Goal: Information Seeking & Learning: Find specific fact

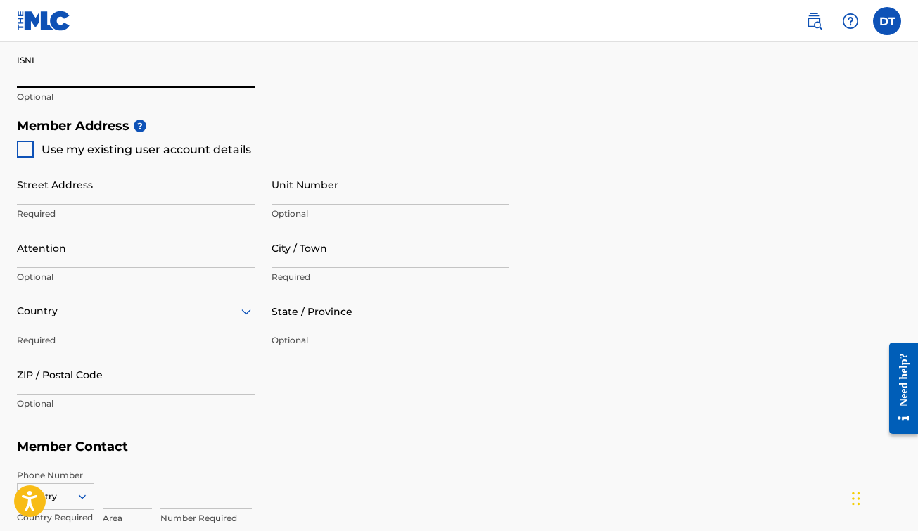
scroll to position [592, 0]
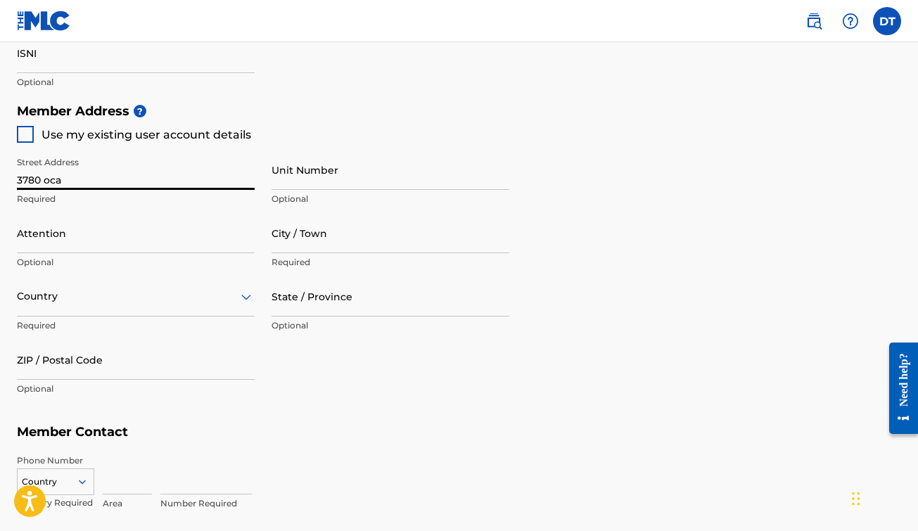
type input "3780 Ocala Cir"
type input "Corona"
type input "United States"
type input "CA"
type input "92881"
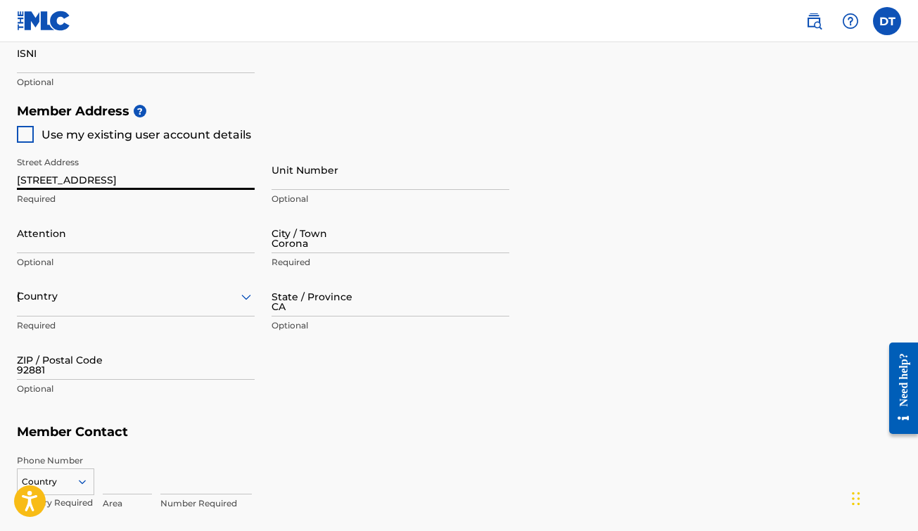
type input "United States"
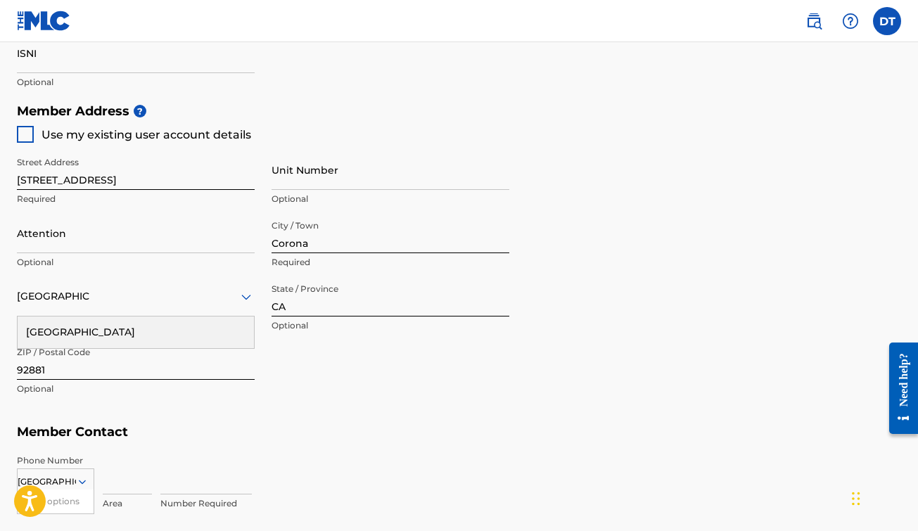
scroll to position [648, 0]
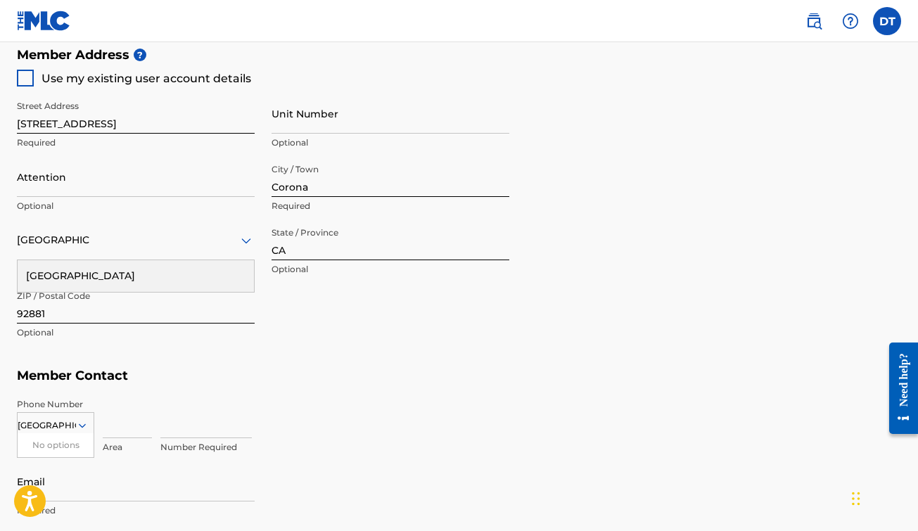
click at [133, 426] on input at bounding box center [127, 418] width 49 height 40
type input "951"
click at [202, 418] on input at bounding box center [205, 418] width 91 height 40
click at [385, 445] on div "256-7337 Value must contain only numbers" at bounding box center [530, 429] width 741 height 63
click at [221, 416] on input "256-7337" at bounding box center [205, 418] width 91 height 40
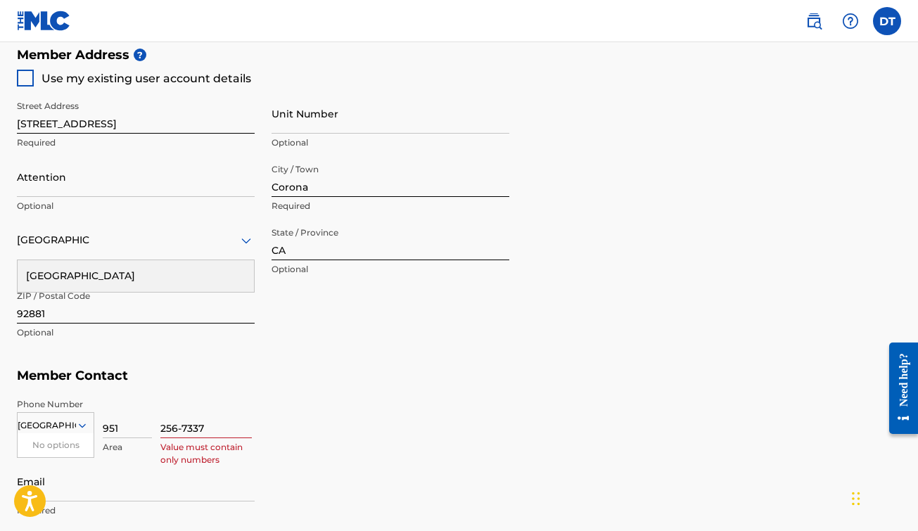
click at [220, 421] on input "256-7337" at bounding box center [205, 418] width 91 height 40
click at [184, 424] on input "256-7337" at bounding box center [205, 418] width 91 height 40
type input "2567337"
click at [231, 471] on input "Email" at bounding box center [136, 482] width 238 height 40
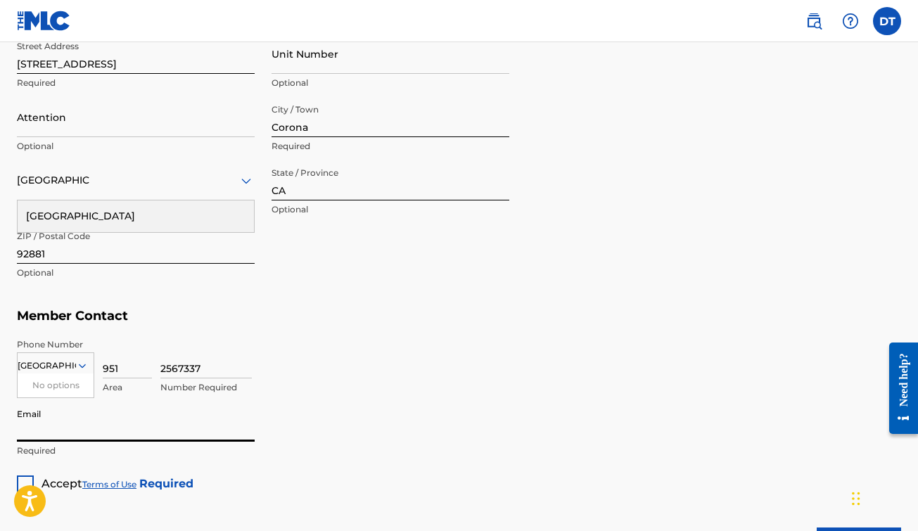
scroll to position [712, 0]
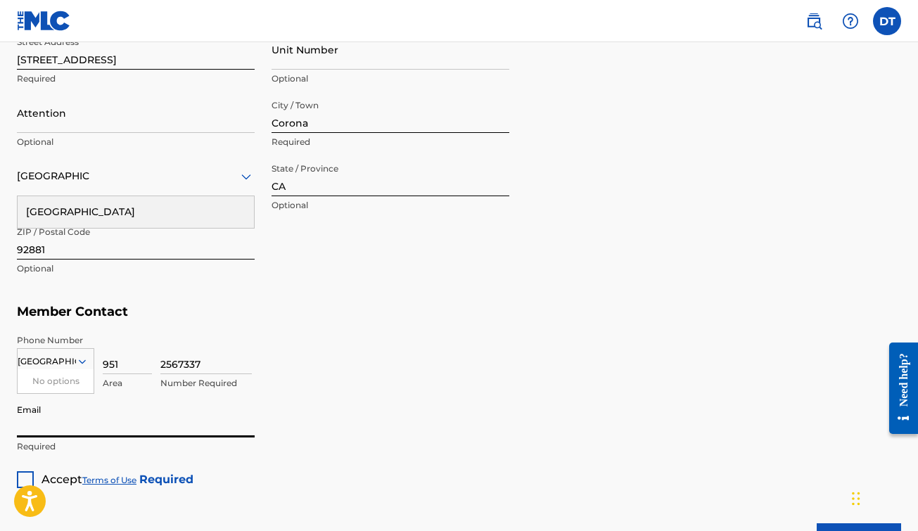
click at [128, 428] on input "Email" at bounding box center [136, 418] width 238 height 40
type input "[EMAIL_ADDRESS][DOMAIN_NAME]"
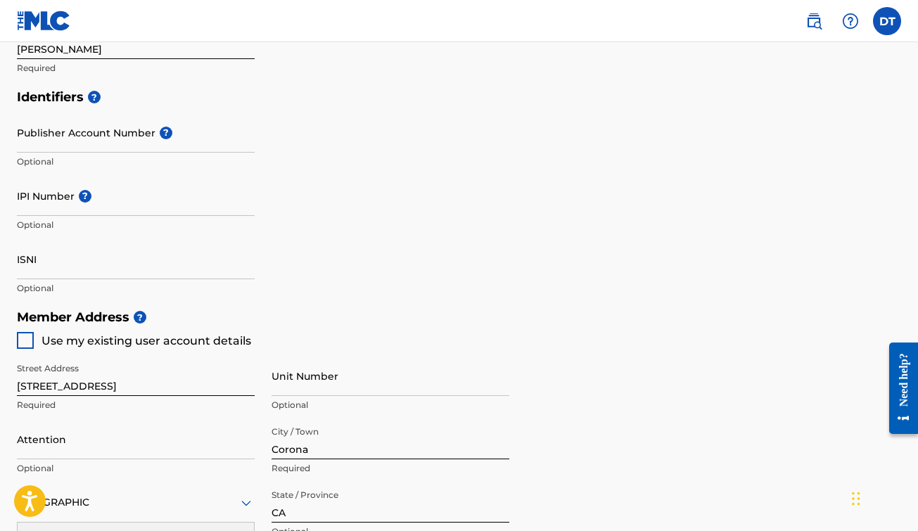
scroll to position [305, 0]
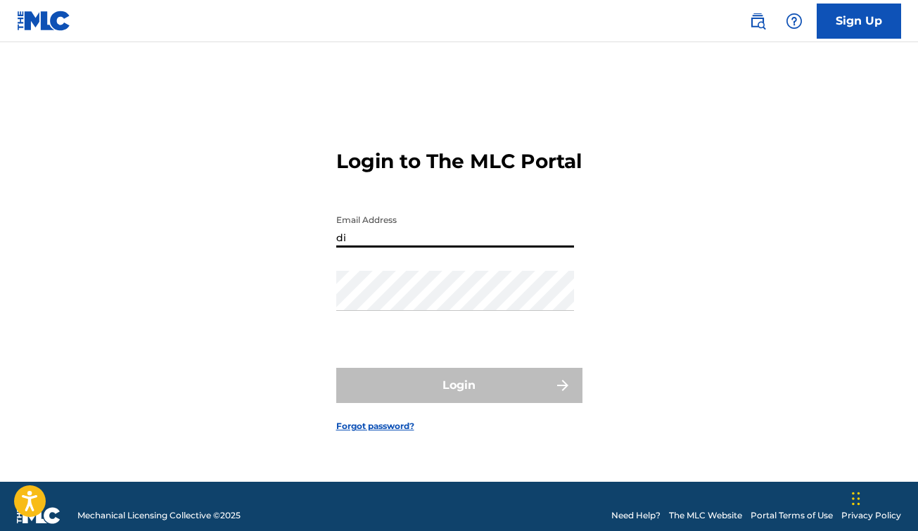
type input "[EMAIL_ADDRESS][DOMAIN_NAME]"
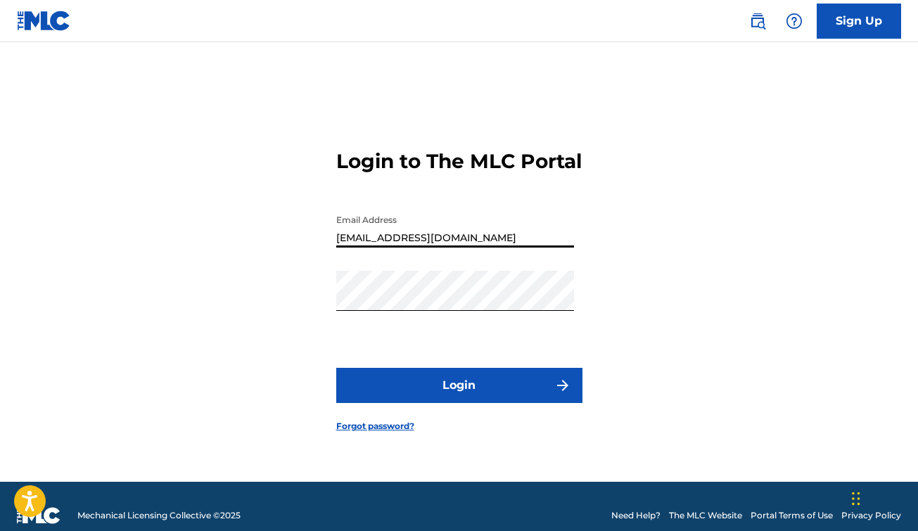
click at [495, 248] on input "[EMAIL_ADDRESS][DOMAIN_NAME]" at bounding box center [455, 228] width 238 height 40
click at [485, 403] on button "Login" at bounding box center [459, 385] width 246 height 35
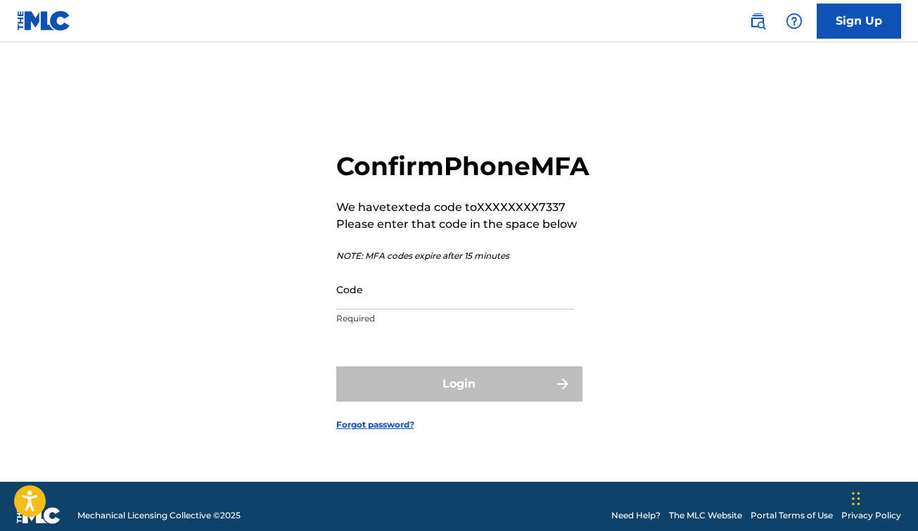
click at [429, 300] on input "Code" at bounding box center [455, 289] width 238 height 40
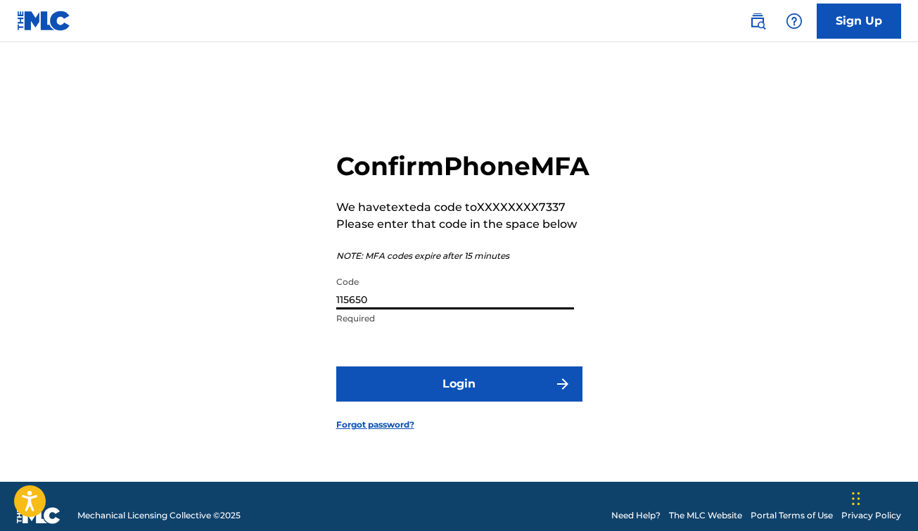
type input "115650"
click at [435, 392] on button "Login" at bounding box center [459, 384] width 246 height 35
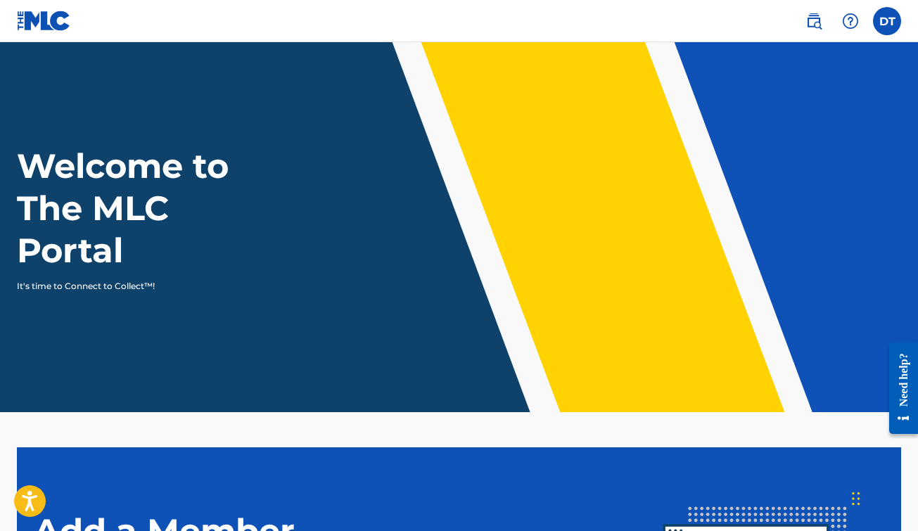
click at [878, 15] on label at bounding box center [887, 21] width 28 height 28
click at [887, 21] on input "DT [PERSON_NAME] [EMAIL_ADDRESS][DOMAIN_NAME] Notification Preferences Profile …" at bounding box center [887, 21] width 0 height 0
click at [773, 15] on nav "DT DT [PERSON_NAME] [EMAIL_ADDRESS][DOMAIN_NAME] Notification Preferences Profi…" at bounding box center [459, 21] width 918 height 42
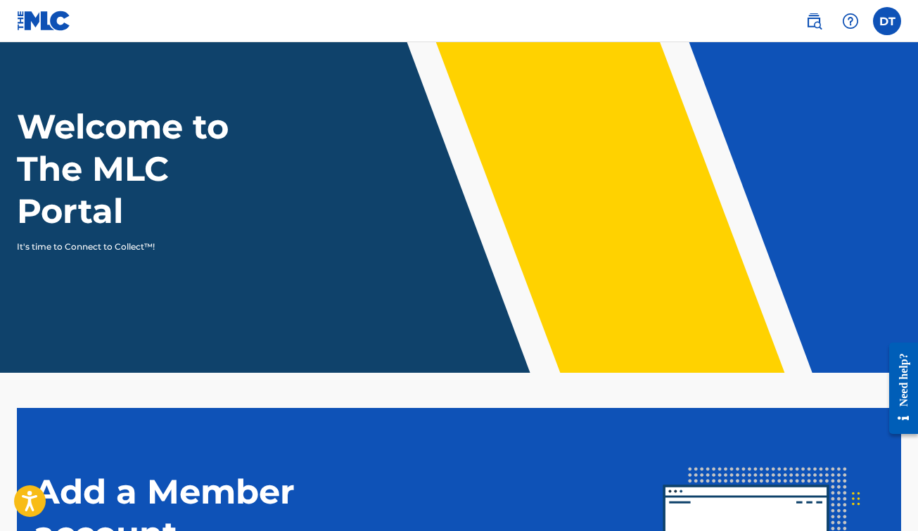
scroll to position [36, 0]
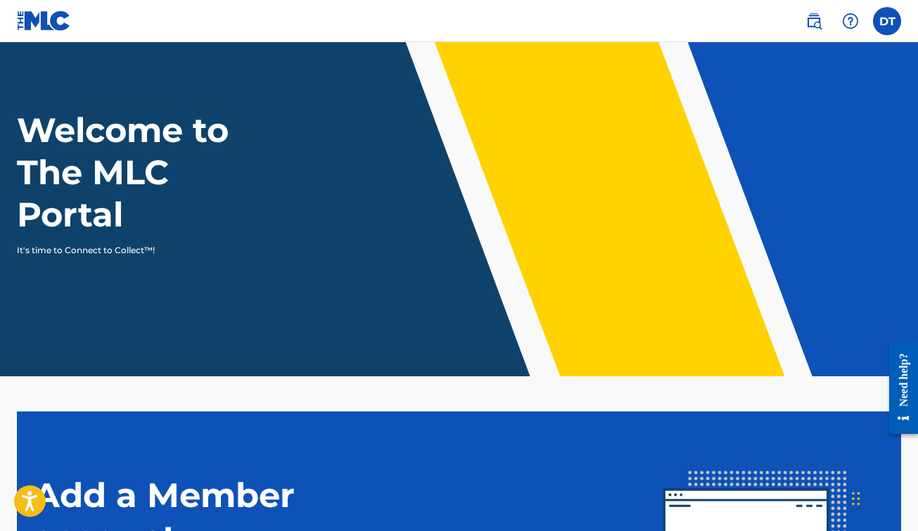
click at [335, 187] on div "Welcome to The MLC Portal It's time to Connect to Collect™!" at bounding box center [459, 183] width 918 height 148
click at [810, 23] on img at bounding box center [814, 21] width 17 height 17
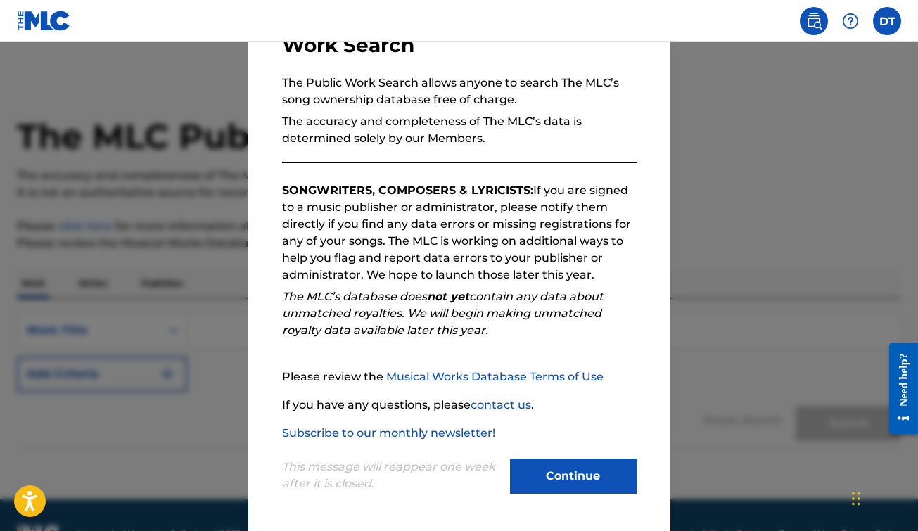
scroll to position [113, 0]
click at [568, 464] on button "Continue" at bounding box center [573, 476] width 127 height 35
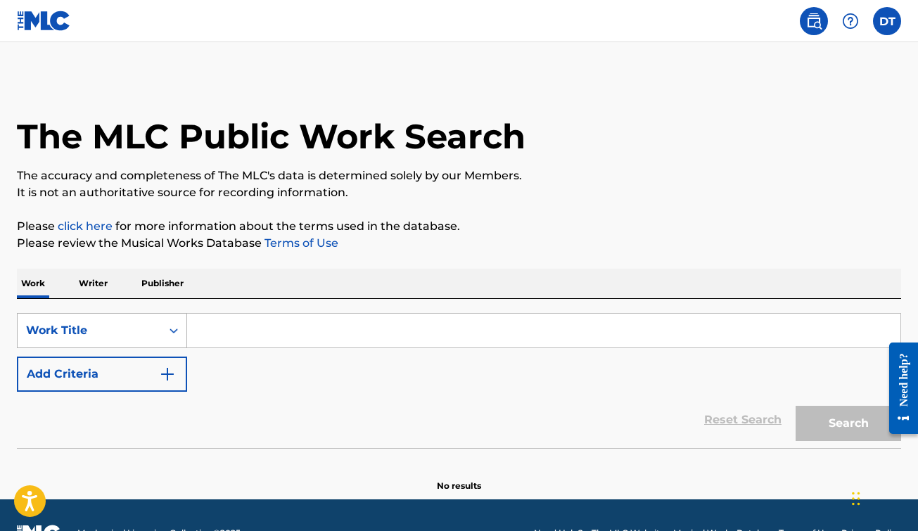
click at [141, 335] on div "Work Title" at bounding box center [102, 330] width 170 height 35
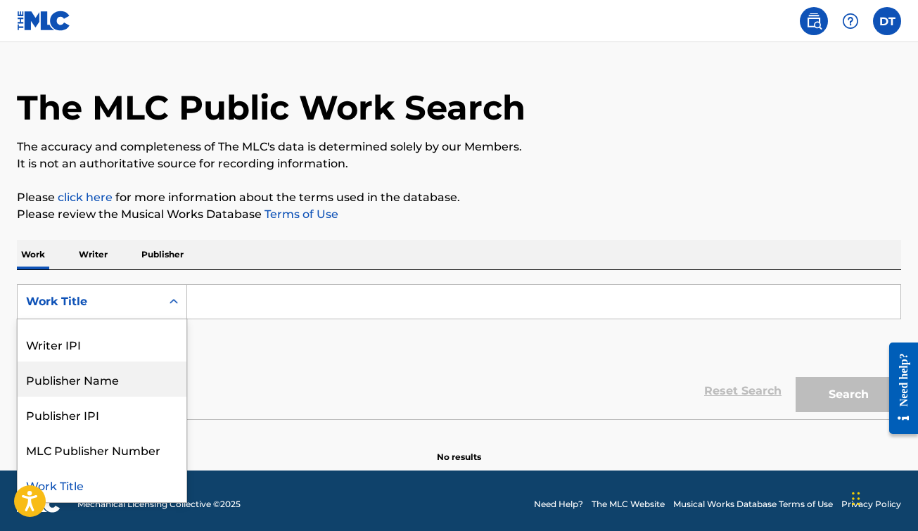
scroll to position [99, 0]
click at [100, 487] on div "Work Title" at bounding box center [102, 484] width 169 height 35
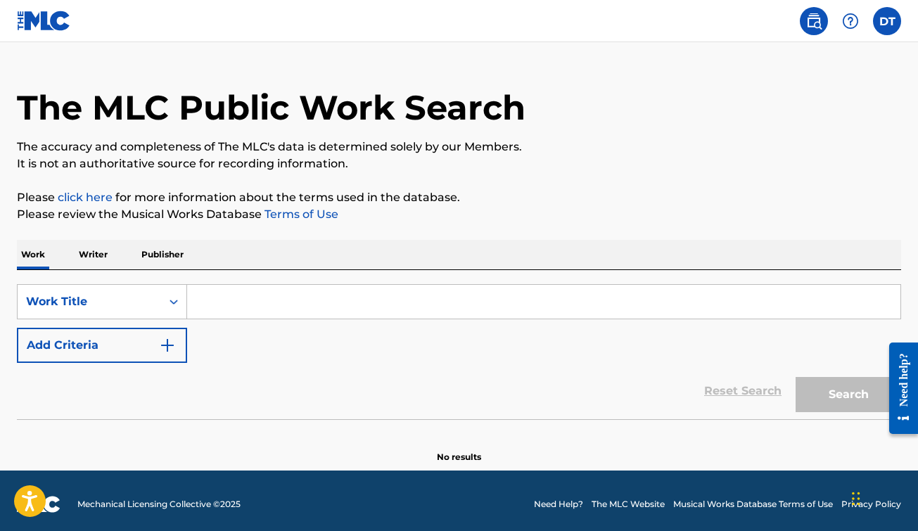
click at [217, 299] on input "Search Form" at bounding box center [543, 302] width 713 height 34
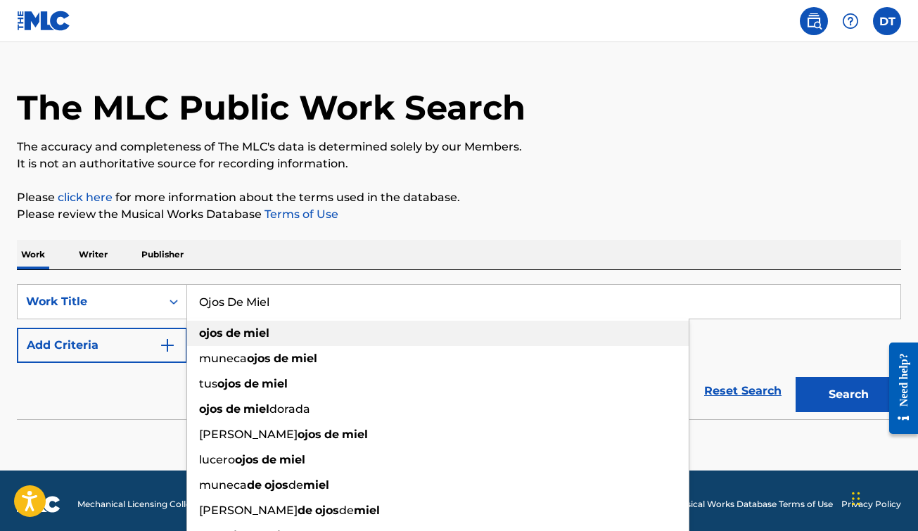
click at [260, 336] on strong "miel" at bounding box center [256, 332] width 26 height 13
type input "ojos de miel"
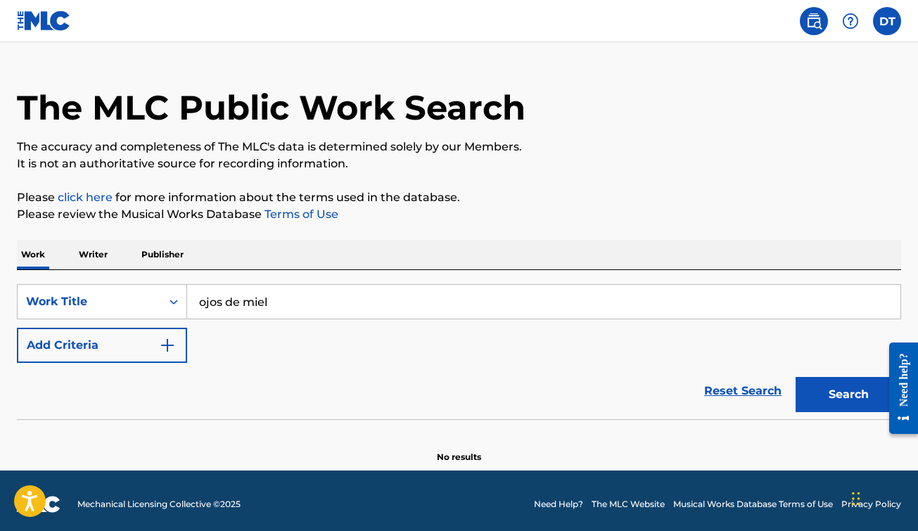
click at [842, 402] on button "Search" at bounding box center [849, 394] width 106 height 35
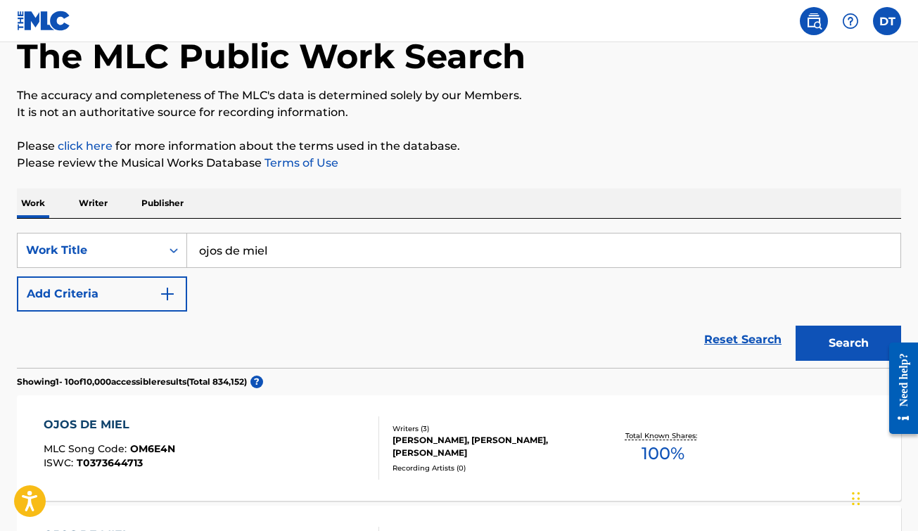
scroll to position [83, 0]
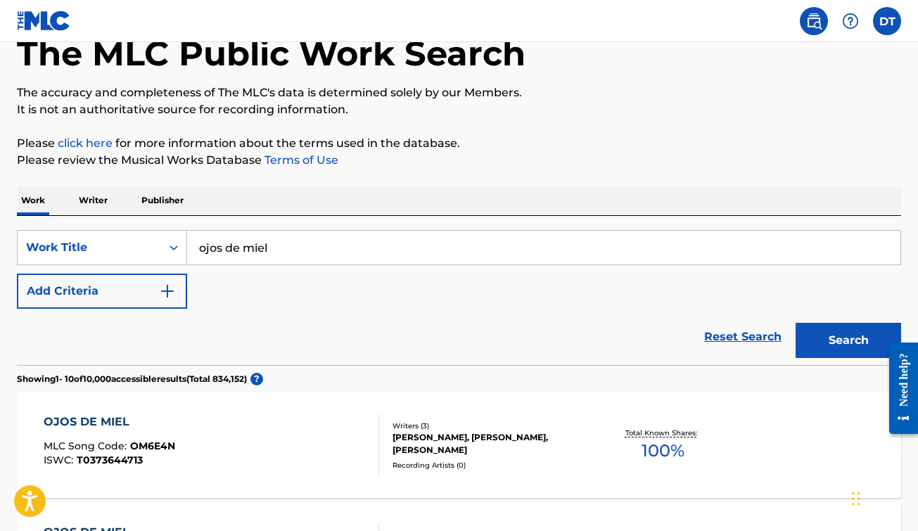
click at [280, 246] on input "ojos de miel" at bounding box center [543, 248] width 713 height 34
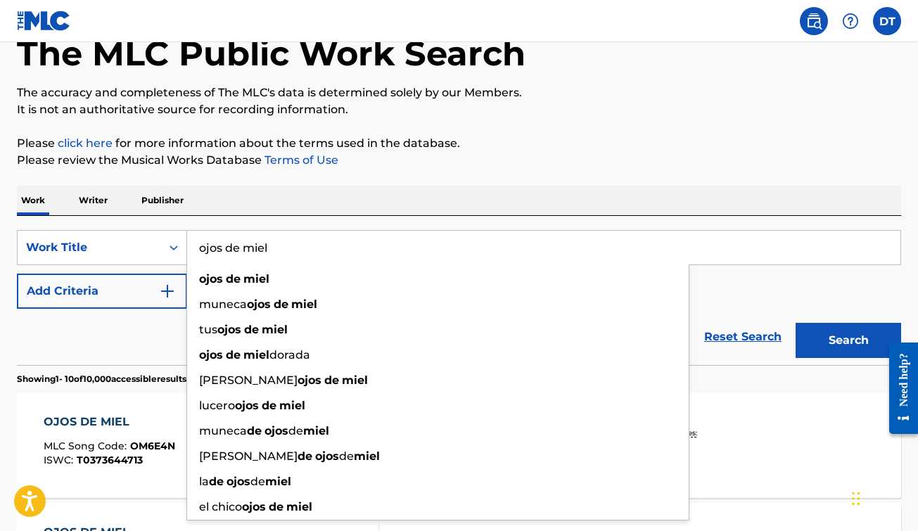
click at [280, 246] on input "ojos de miel" at bounding box center [543, 248] width 713 height 34
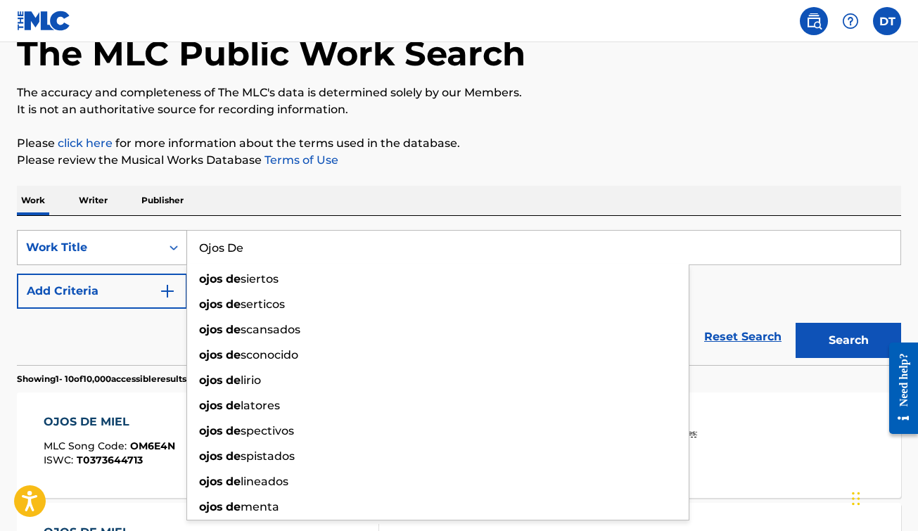
type input "Ojos De"
click at [174, 232] on div "Search Form" at bounding box center [173, 248] width 25 height 34
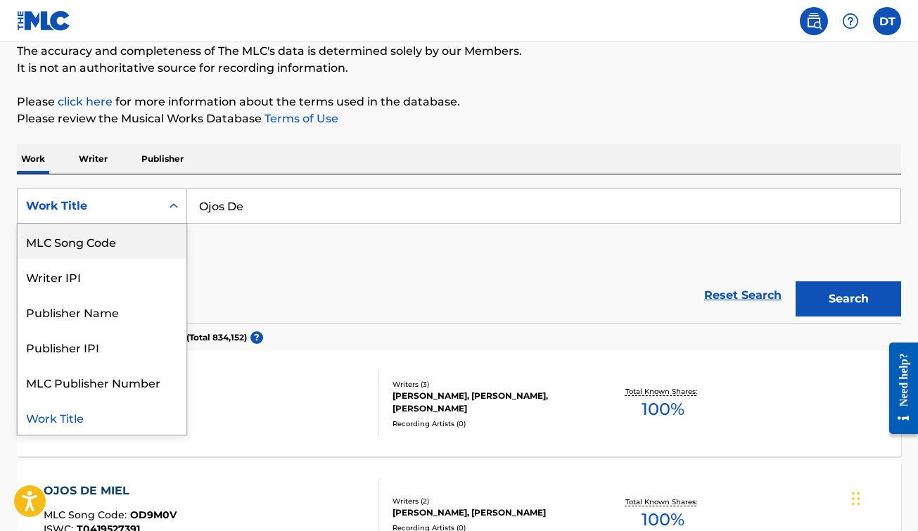
scroll to position [125, 0]
click at [312, 217] on input "Ojos De" at bounding box center [543, 206] width 713 height 34
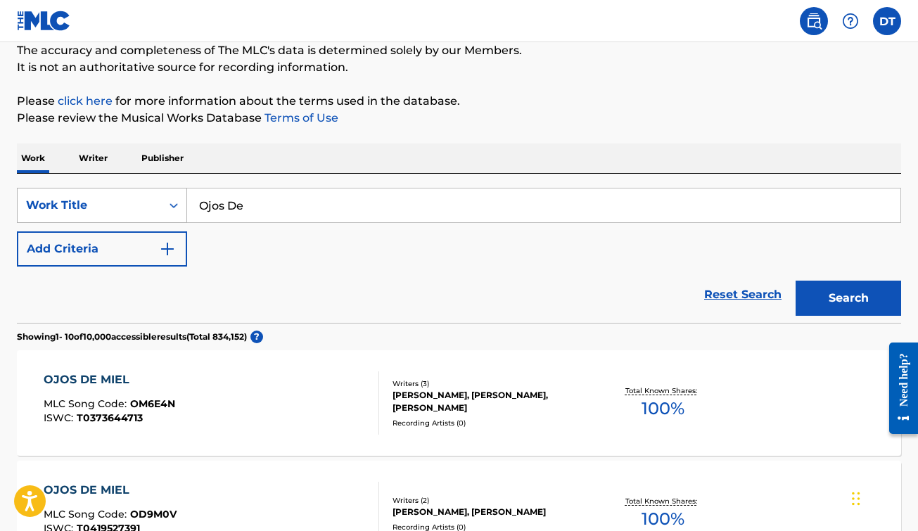
click at [155, 210] on div "Work Title" at bounding box center [90, 205] width 144 height 27
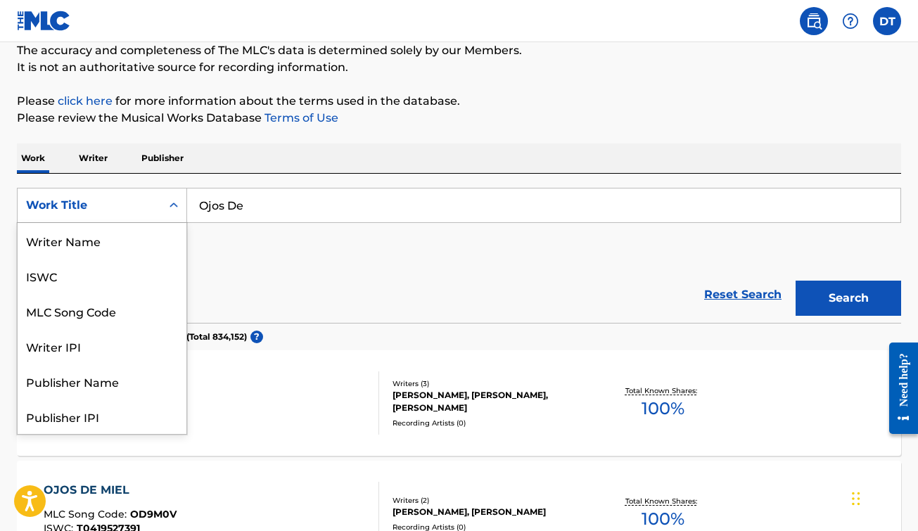
scroll to position [70, 0]
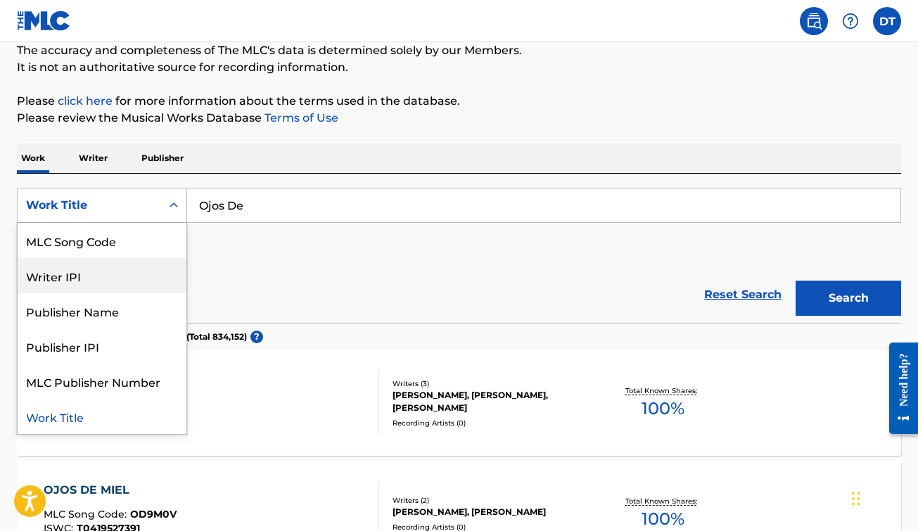
click at [144, 273] on div "Writer IPI" at bounding box center [102, 275] width 169 height 35
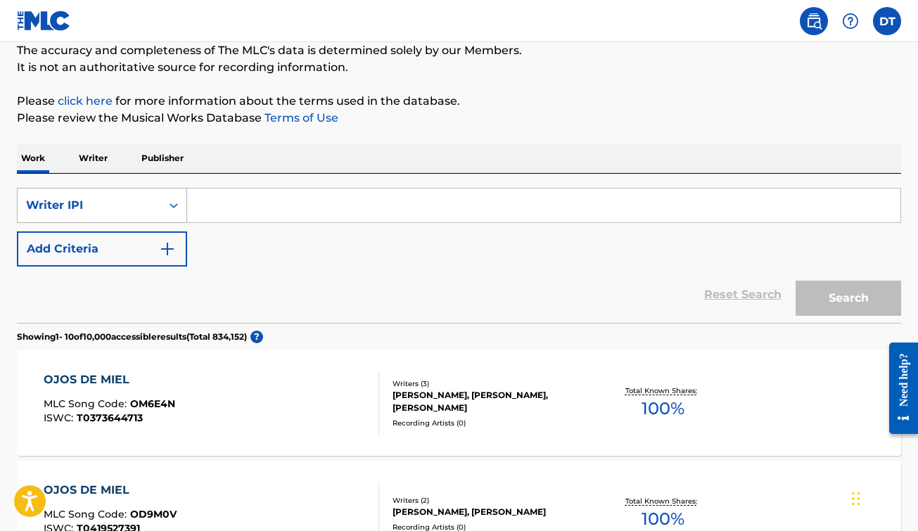
click at [162, 206] on div "Search Form" at bounding box center [173, 205] width 25 height 25
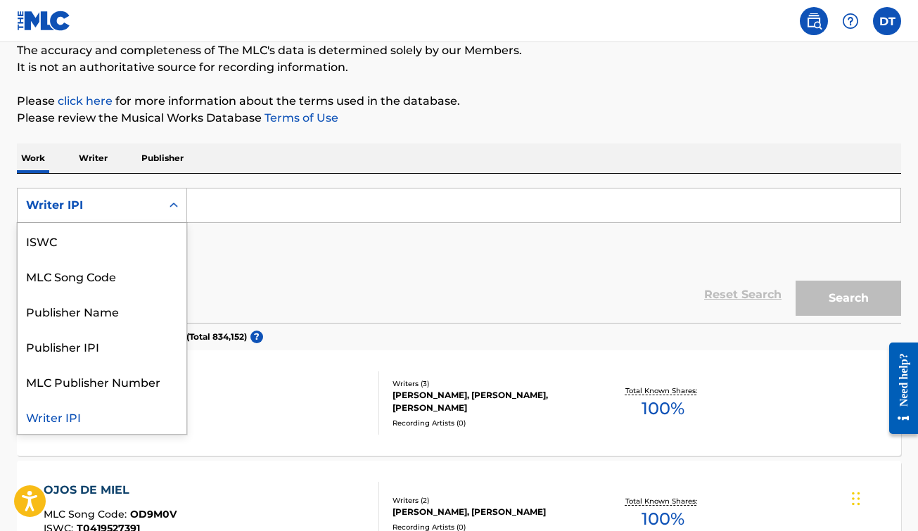
click at [255, 204] on input "Search Form" at bounding box center [543, 206] width 713 height 34
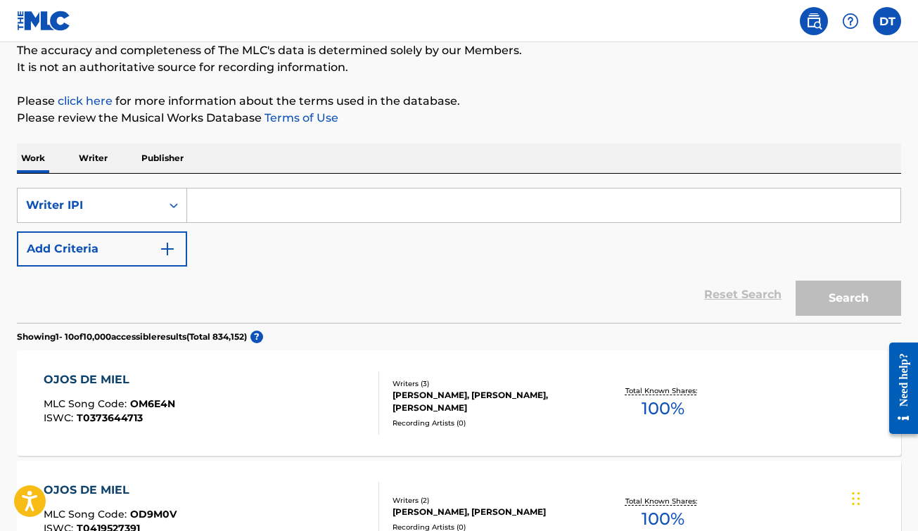
paste input "01298354509"
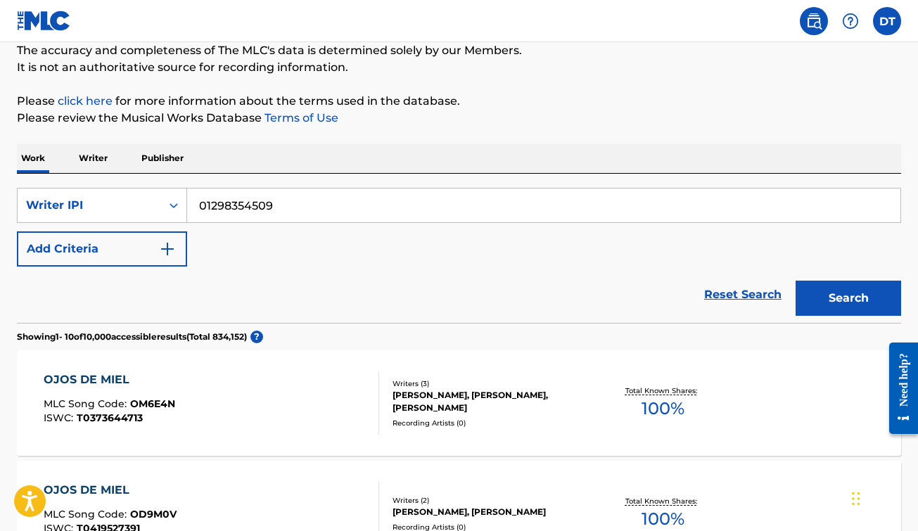
type input "01298354509"
click at [873, 302] on button "Search" at bounding box center [849, 298] width 106 height 35
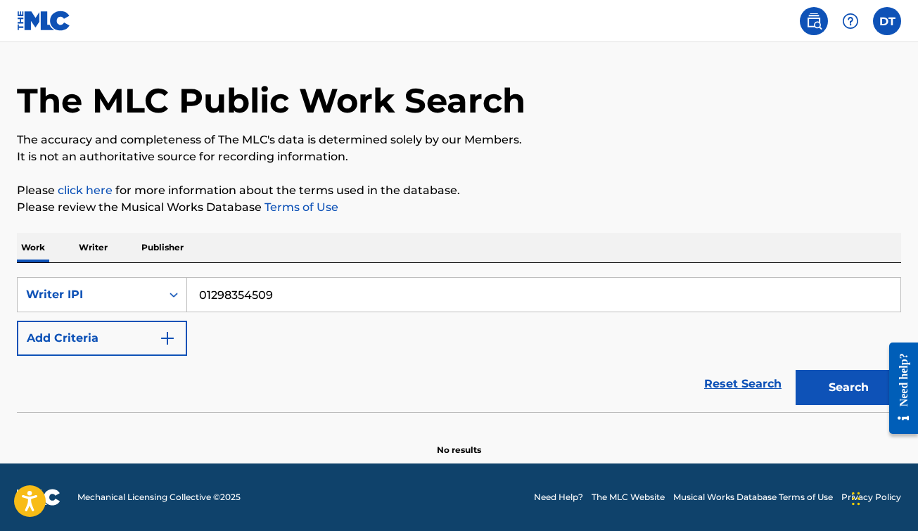
scroll to position [36, 0]
click at [166, 343] on img "Search Form" at bounding box center [167, 338] width 17 height 17
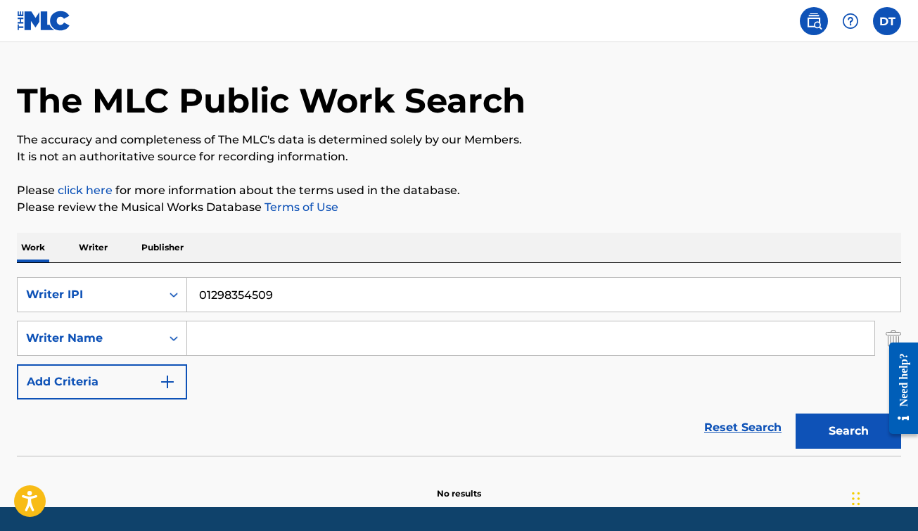
click at [241, 331] on input "Search Form" at bounding box center [530, 339] width 687 height 34
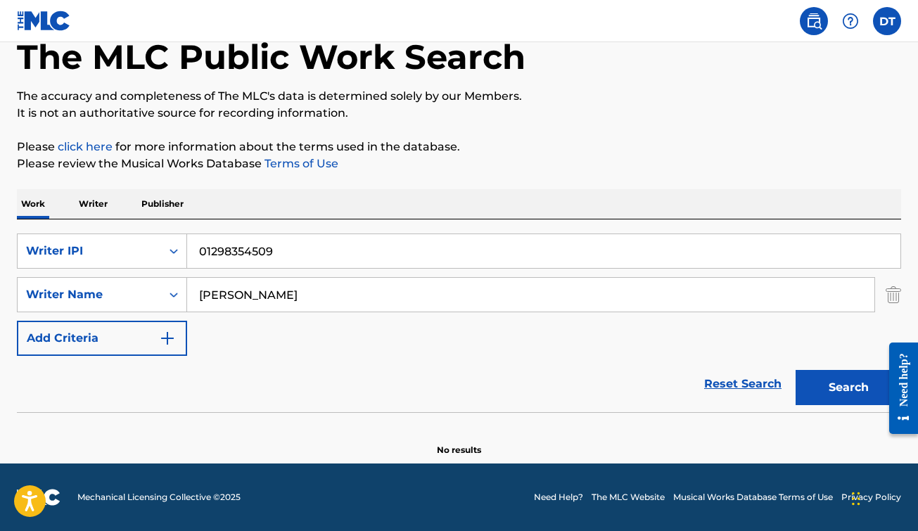
type input "[PERSON_NAME]"
click at [834, 386] on button "Search" at bounding box center [849, 387] width 106 height 35
click at [167, 340] on img "Search Form" at bounding box center [167, 338] width 17 height 17
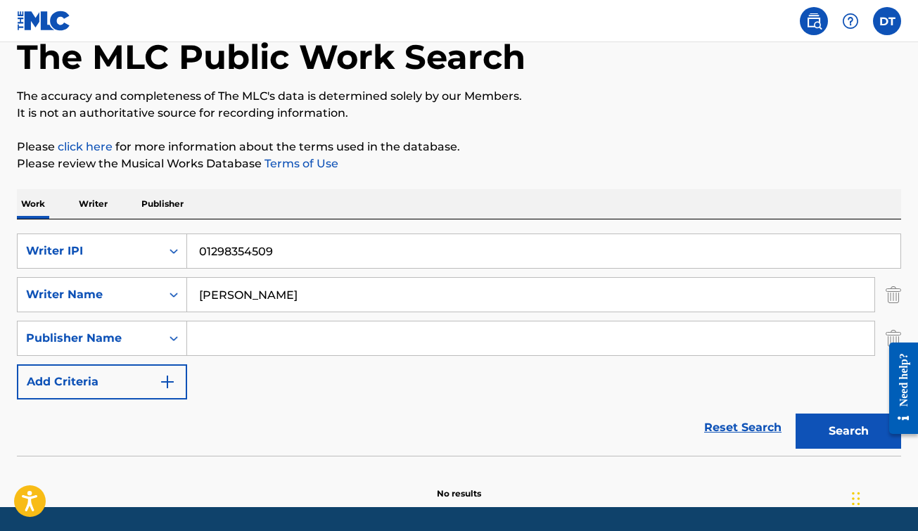
click at [234, 344] on input "Search Form" at bounding box center [530, 339] width 687 height 34
click at [243, 335] on input "Search Form" at bounding box center [530, 339] width 687 height 34
paste input "[PERSON_NAME], [PERSON_NAME]"
type input "[PERSON_NAME], [PERSON_NAME]"
click at [845, 431] on button "Search" at bounding box center [849, 431] width 106 height 35
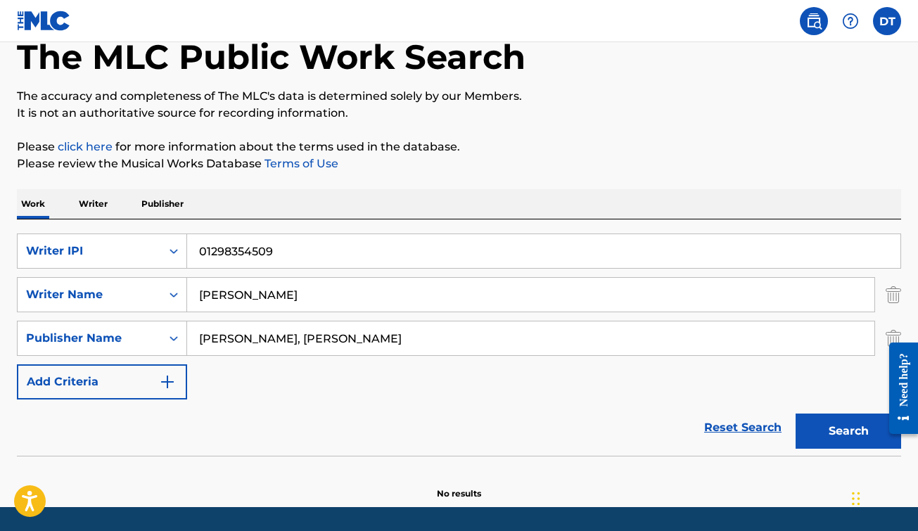
click at [398, 335] on input "[PERSON_NAME], [PERSON_NAME]" at bounding box center [530, 339] width 687 height 34
type input "\"
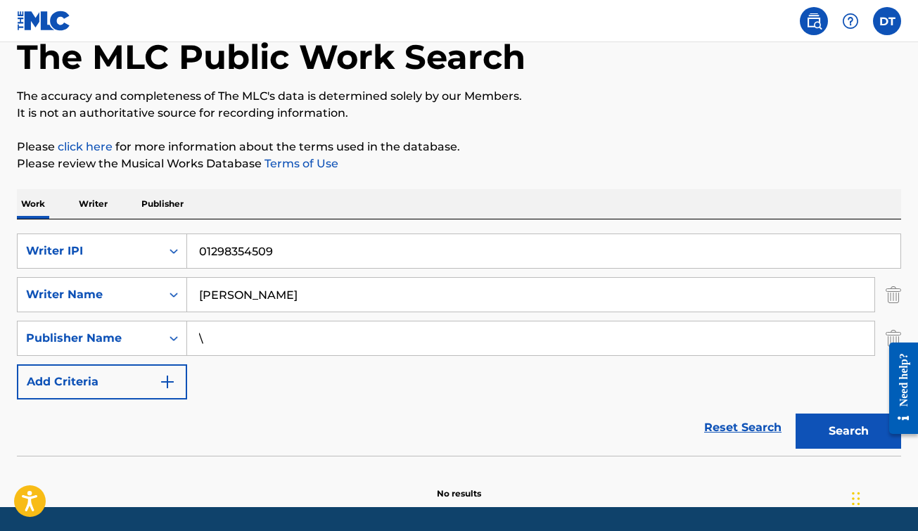
click at [308, 320] on div "SearchWithCriteriaf40fdf8e-0733-4b8c-88fa-dd3b3432c24d Writer IPI 01298354509 S…" at bounding box center [459, 317] width 884 height 166
click at [307, 321] on div "\" at bounding box center [531, 338] width 688 height 35
click at [98, 210] on p "Writer" at bounding box center [93, 204] width 37 height 30
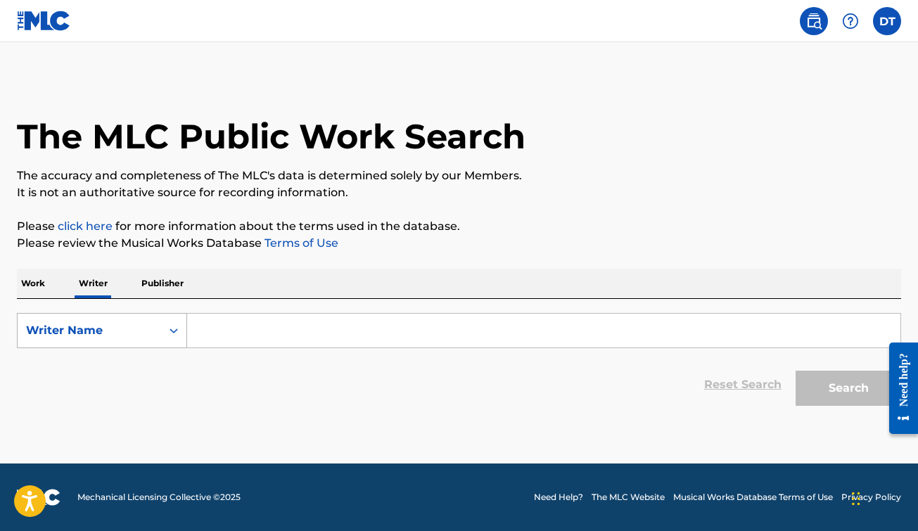
click at [169, 336] on icon "Search Form" at bounding box center [174, 331] width 14 height 14
click at [89, 367] on div "Writer IPI" at bounding box center [102, 365] width 169 height 35
click at [277, 334] on input "Search Form" at bounding box center [543, 331] width 713 height 34
paste input "[PERSON_NAME], [PERSON_NAME]"
type input "[PERSON_NAME], [PERSON_NAME]"
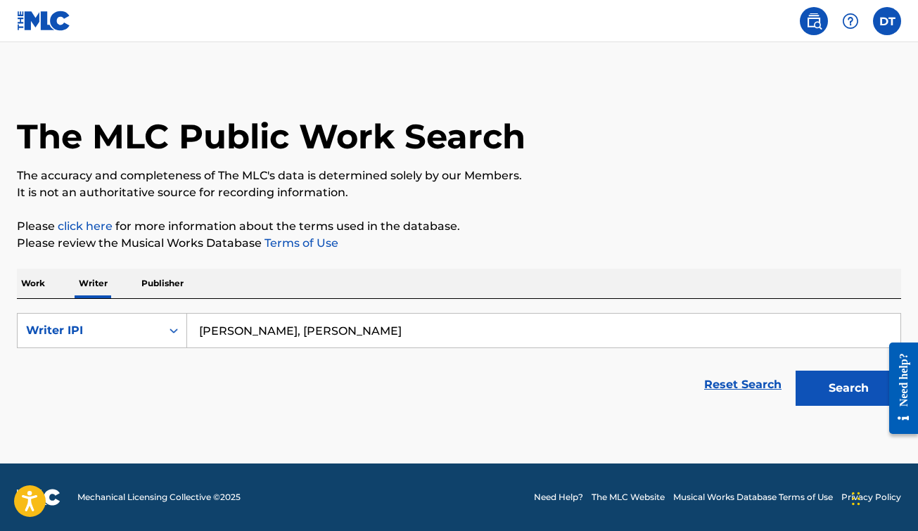
click at [332, 330] on input "[PERSON_NAME], [PERSON_NAME]" at bounding box center [543, 331] width 713 height 34
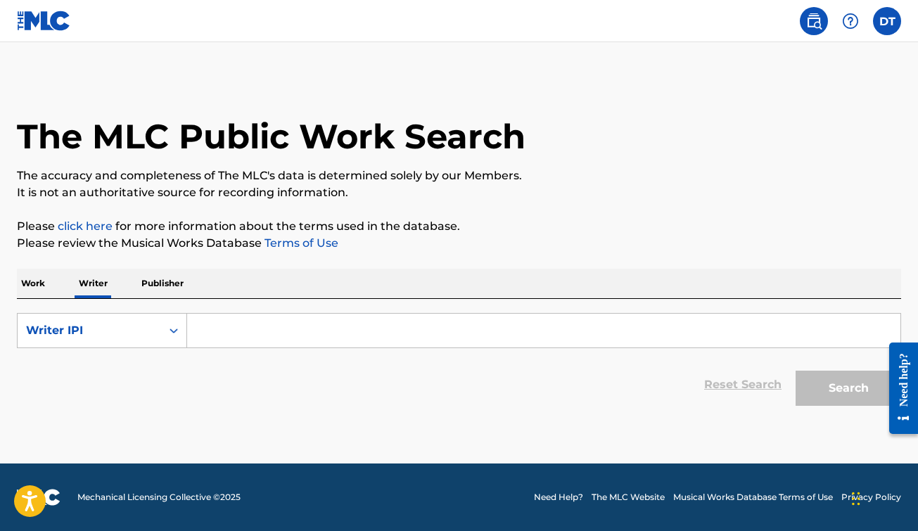
click at [277, 371] on div "Reset Search Search" at bounding box center [459, 385] width 884 height 56
click at [263, 327] on input "Search Form" at bounding box center [543, 331] width 713 height 34
paste input "01298354509"
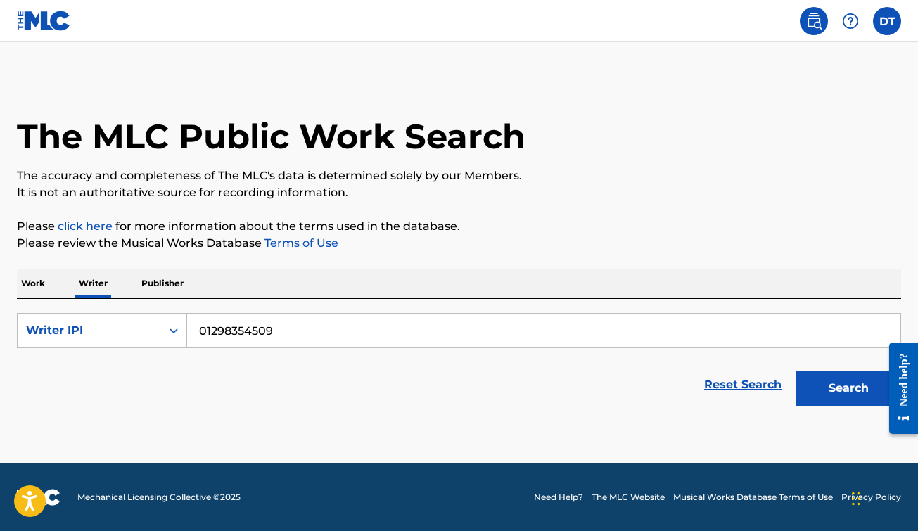
type input "01298354509"
click at [35, 292] on p "Work" at bounding box center [33, 284] width 32 height 30
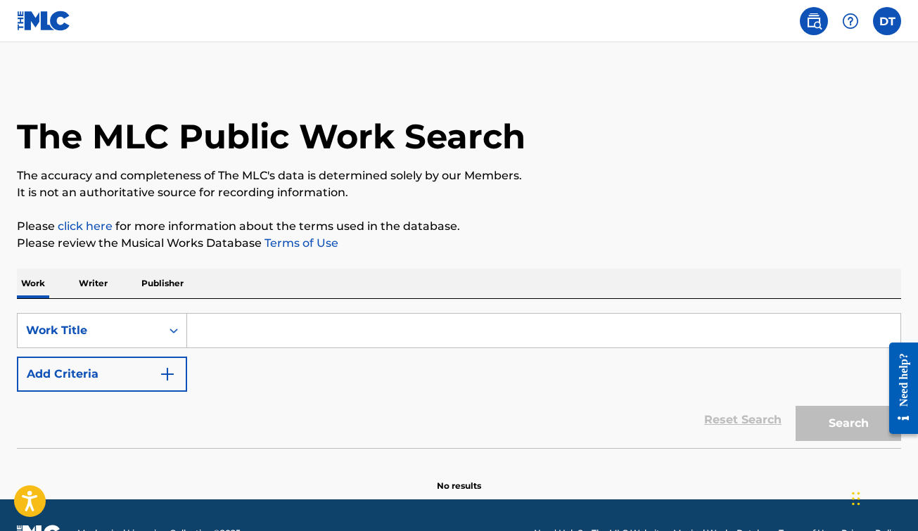
click at [243, 346] on input "Search Form" at bounding box center [543, 331] width 713 height 34
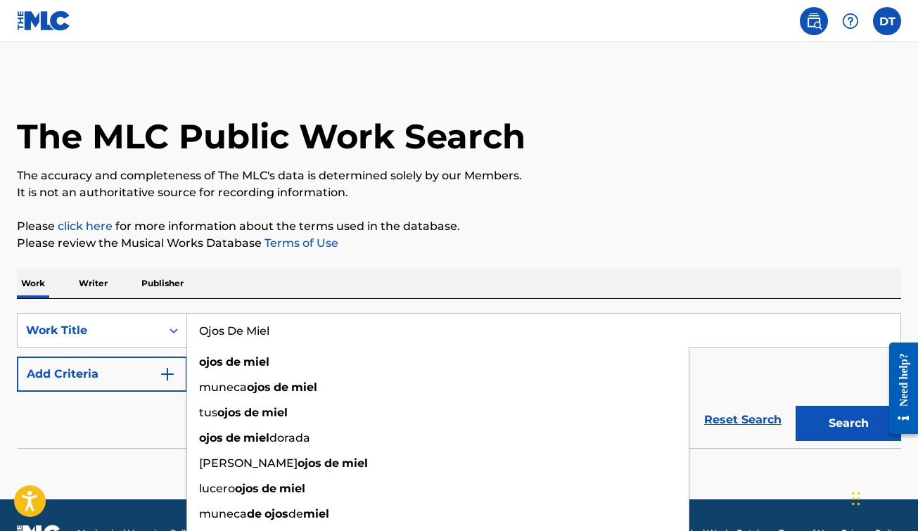
type input "Ojos De Miel"
click at [431, 215] on div "The MLC Public Work Search The accuracy and completeness of The MLC's data is d…" at bounding box center [459, 284] width 918 height 415
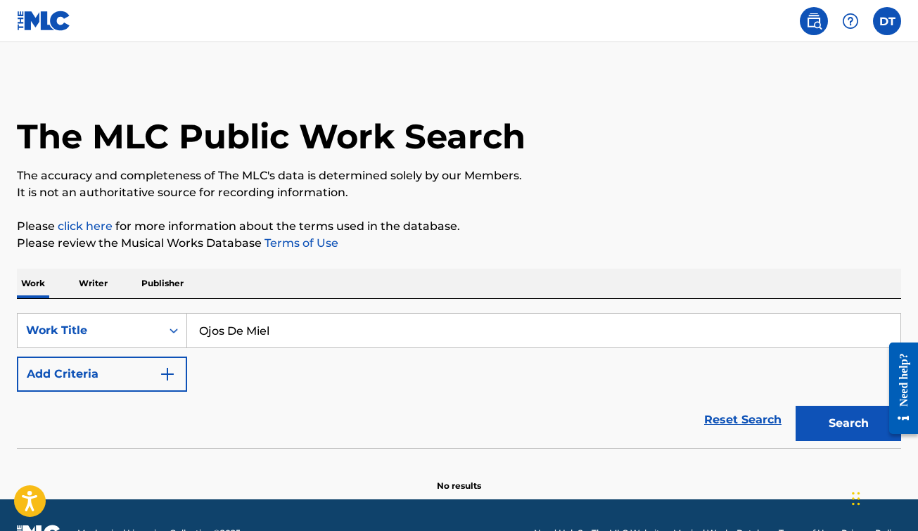
click at [102, 288] on p "Writer" at bounding box center [93, 284] width 37 height 30
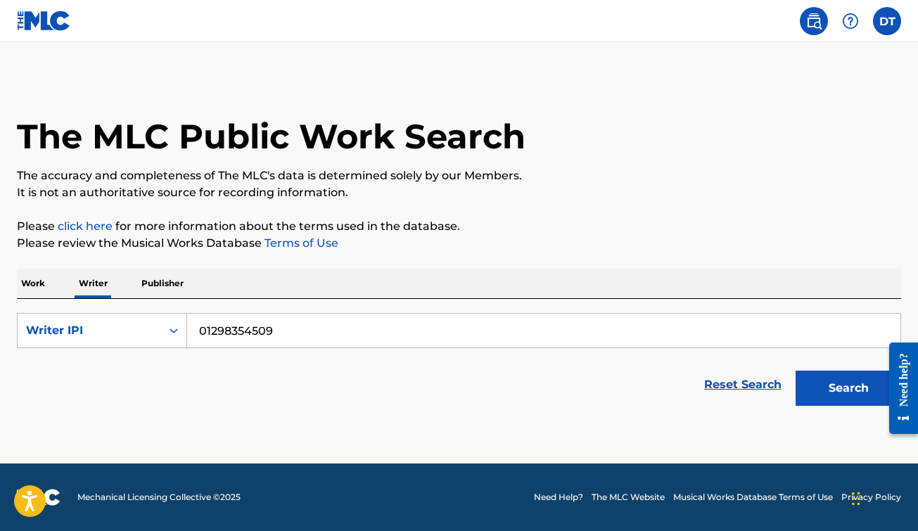
click at [175, 279] on p "Publisher" at bounding box center [162, 284] width 51 height 30
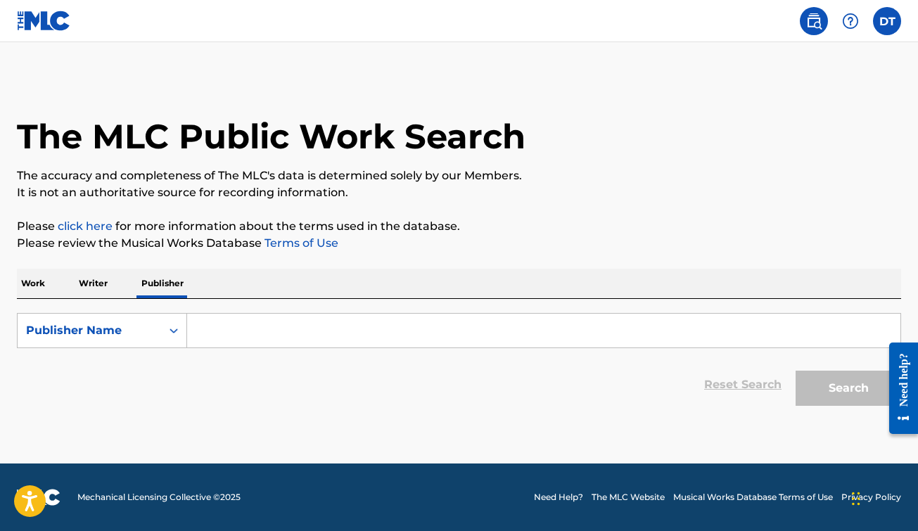
click at [338, 307] on div "SearchWithCriteriadd030129-cfcc-4bfb-89fe-2da811bd305d Publisher Name Reset Sea…" at bounding box center [459, 356] width 884 height 114
click at [240, 323] on input "Search Form" at bounding box center [543, 331] width 713 height 34
click at [169, 334] on icon "Search Form" at bounding box center [174, 331] width 14 height 14
click at [277, 326] on input "Search Form" at bounding box center [543, 331] width 713 height 34
paste input "[PERSON_NAME], [PERSON_NAME]"
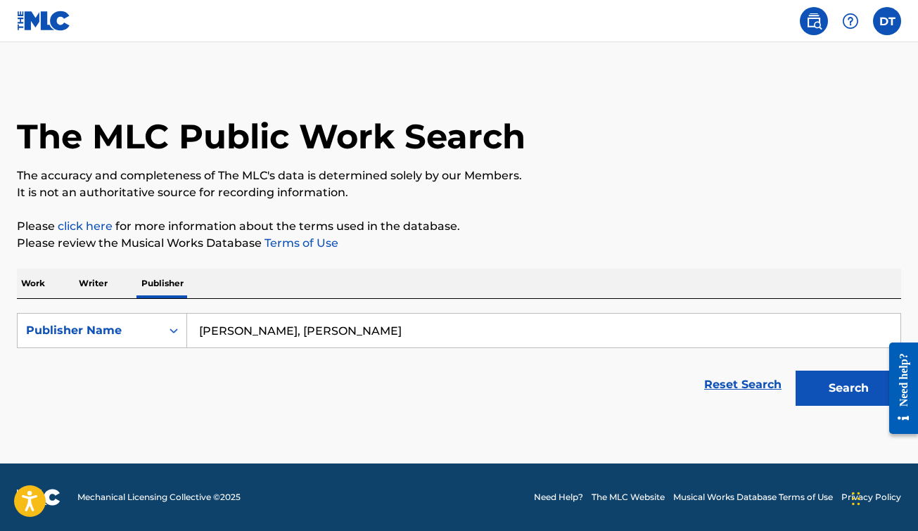
type input "[PERSON_NAME], [PERSON_NAME]"
click at [858, 388] on button "Search" at bounding box center [849, 388] width 106 height 35
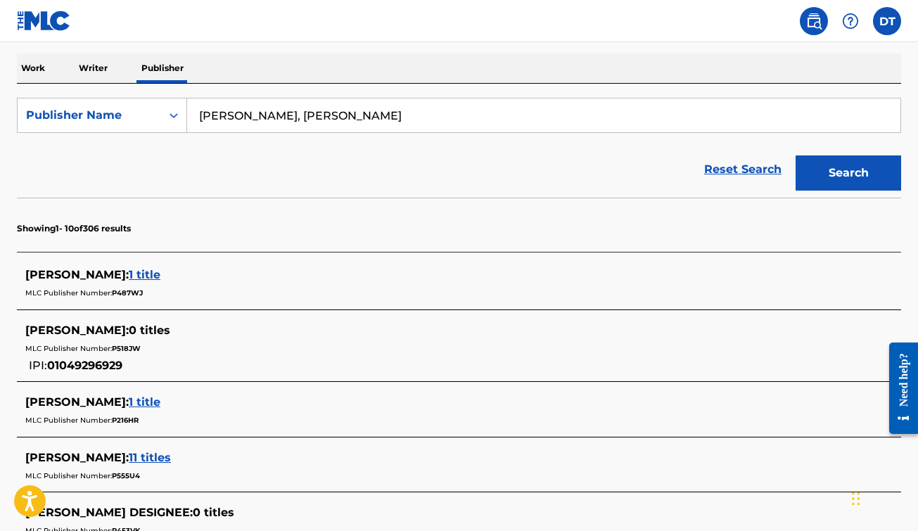
scroll to position [186, 0]
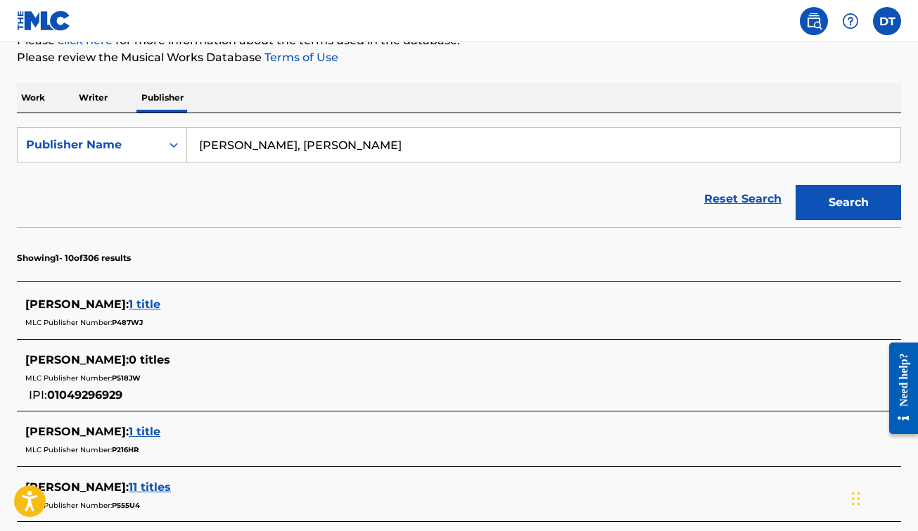
drag, startPoint x: 483, startPoint y: 151, endPoint x: 320, endPoint y: 153, distance: 162.5
click at [320, 153] on input "[PERSON_NAME], [PERSON_NAME]" at bounding box center [543, 145] width 713 height 34
click at [374, 139] on input "[PERSON_NAME], [PERSON_NAME]" at bounding box center [543, 145] width 713 height 34
click at [372, 139] on input "[PERSON_NAME], [PERSON_NAME]" at bounding box center [543, 145] width 713 height 34
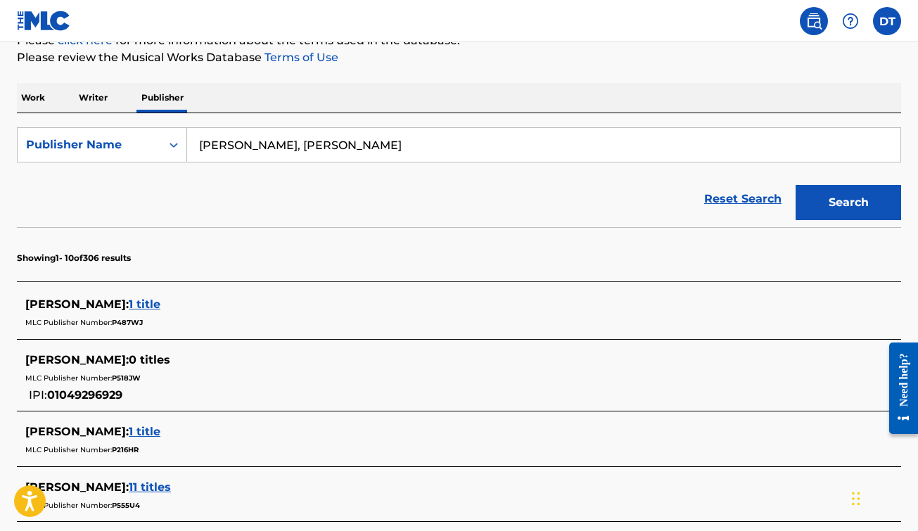
click at [372, 139] on input "[PERSON_NAME], [PERSON_NAME]" at bounding box center [543, 145] width 713 height 34
type input "\"
type input "[PERSON_NAME]"
click at [842, 208] on button "Search" at bounding box center [849, 202] width 106 height 35
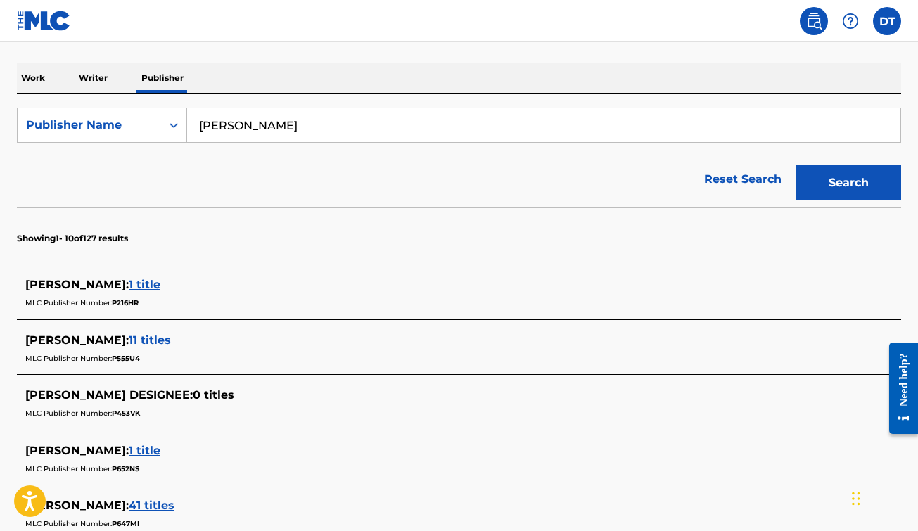
scroll to position [177, 0]
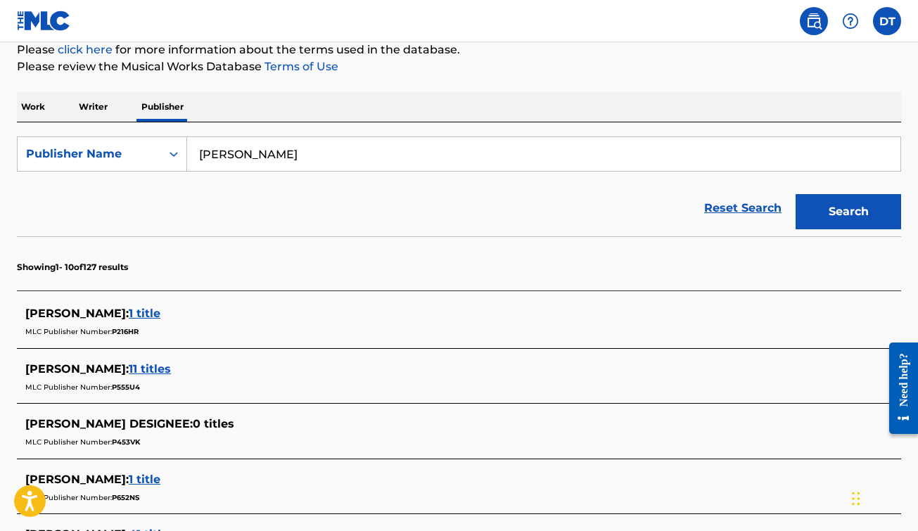
click at [95, 102] on p "Writer" at bounding box center [93, 107] width 37 height 30
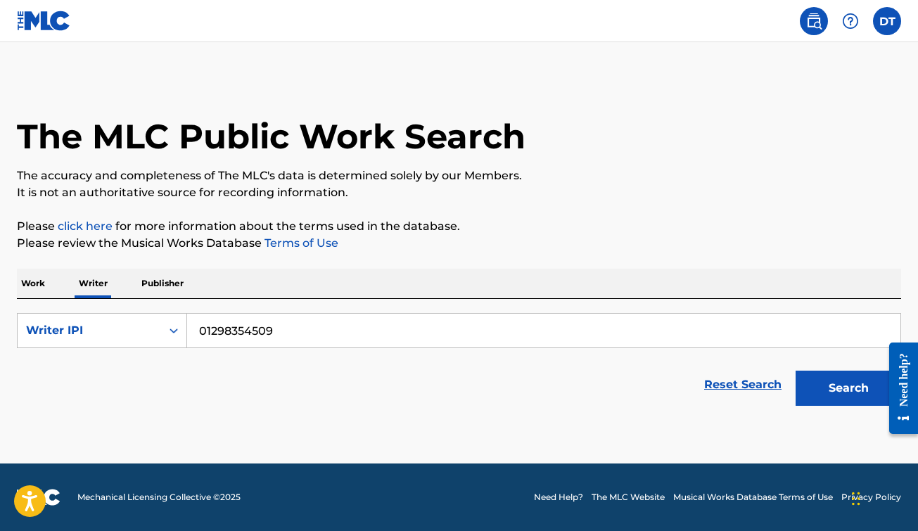
click at [833, 389] on button "Search" at bounding box center [849, 388] width 106 height 35
click at [43, 282] on p "Work" at bounding box center [33, 284] width 32 height 30
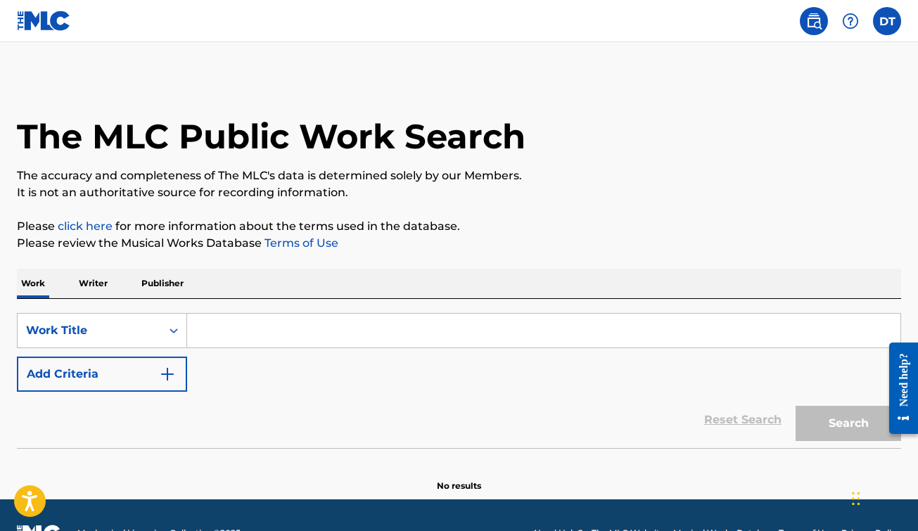
click at [266, 315] on input "Search Form" at bounding box center [543, 331] width 713 height 34
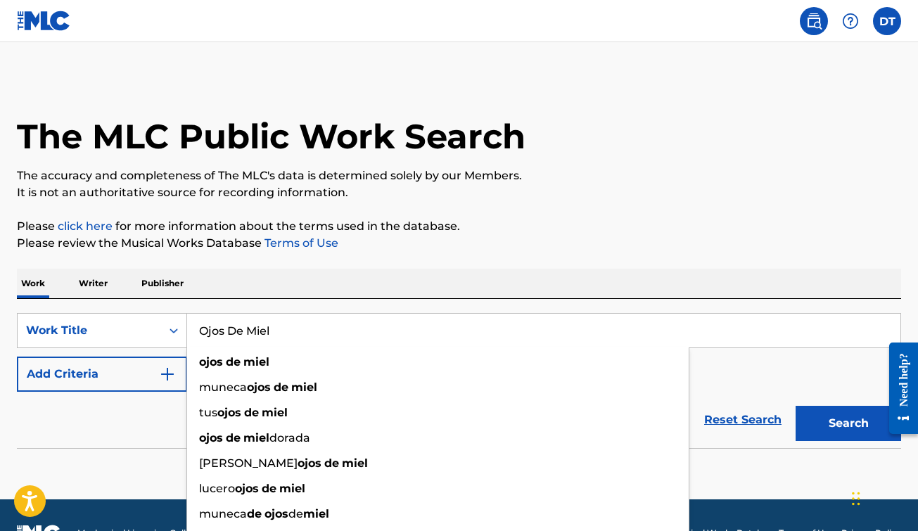
type input "Ojos De Miel"
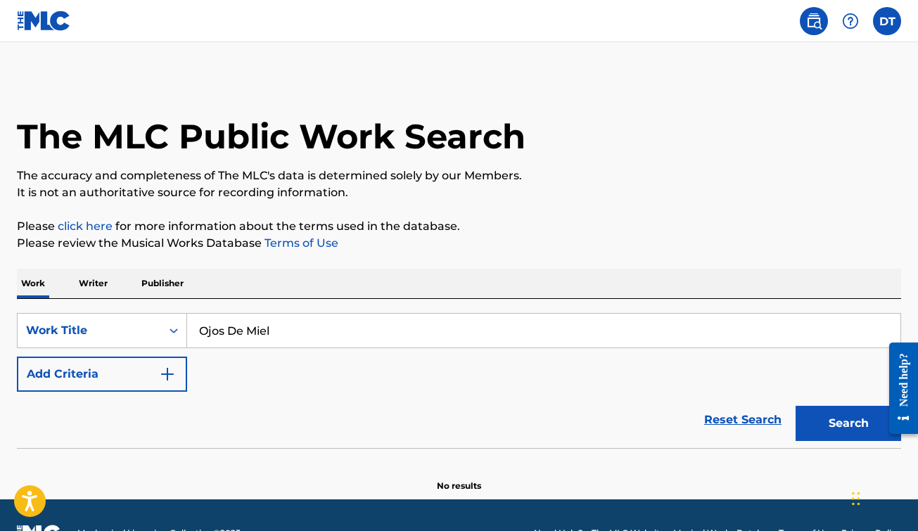
click at [528, 278] on div "Work Writer Publisher" at bounding box center [459, 284] width 884 height 30
click at [846, 419] on button "Search" at bounding box center [849, 423] width 106 height 35
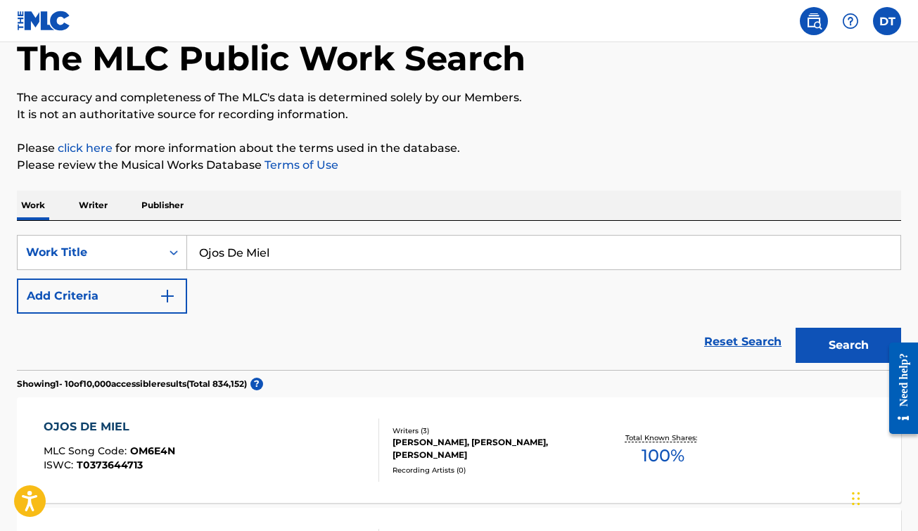
scroll to position [49, 0]
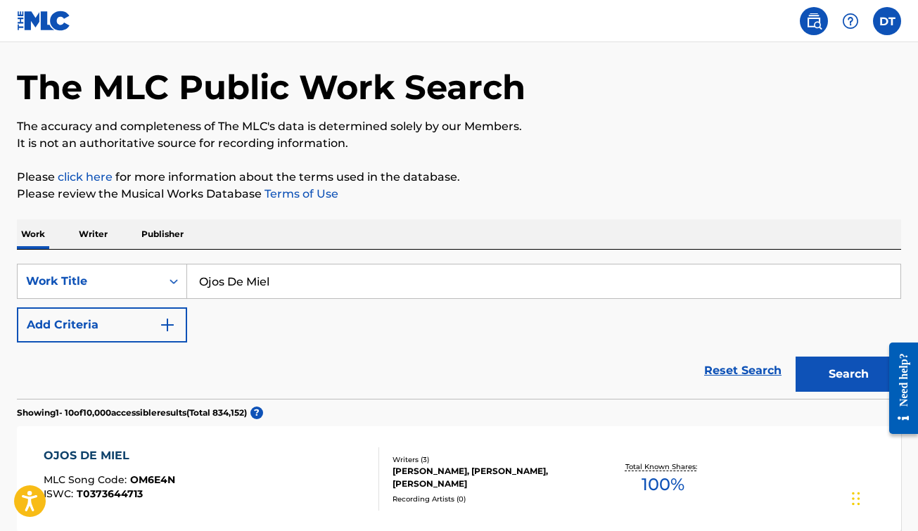
click at [100, 233] on p "Writer" at bounding box center [93, 235] width 37 height 30
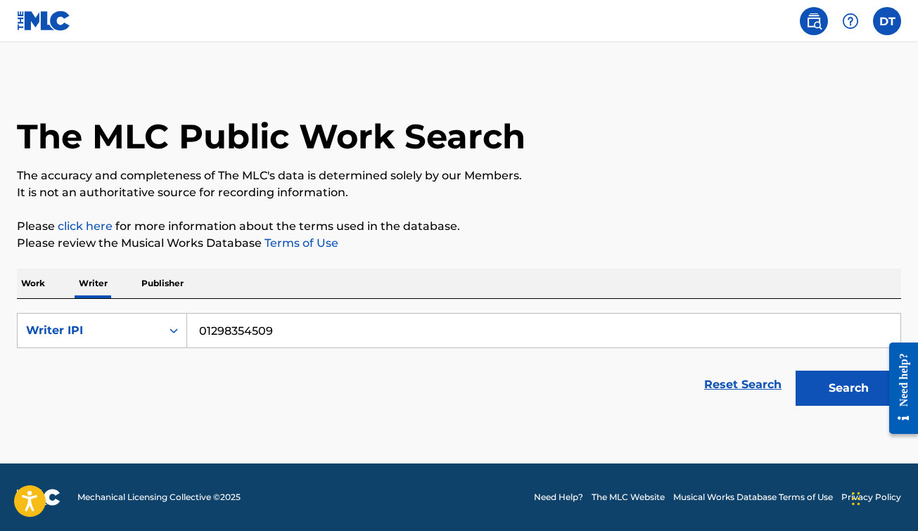
click at [286, 329] on input "01298354509" at bounding box center [543, 331] width 713 height 34
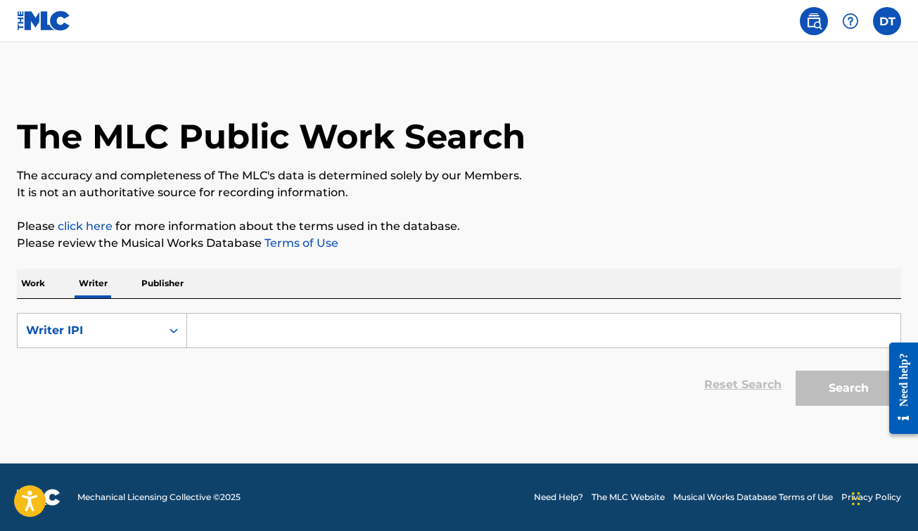
paste input "01298354411"
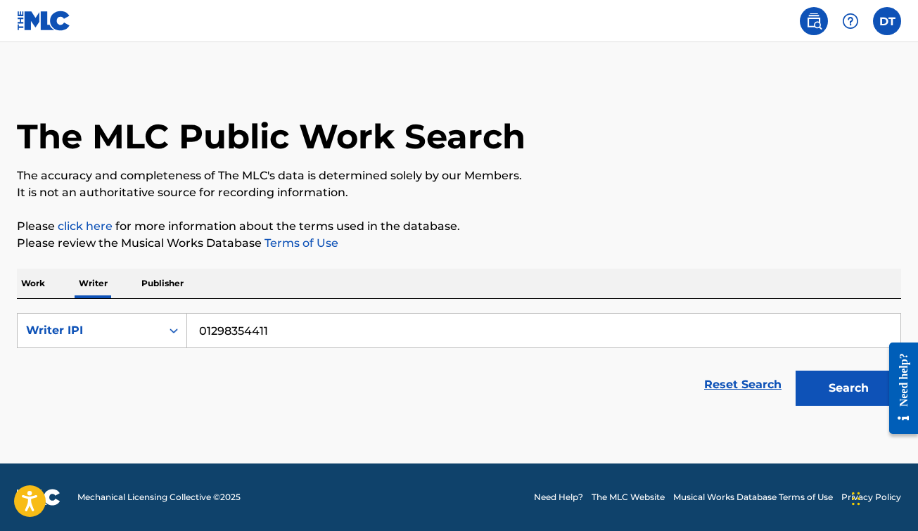
type input "01298354411"
click at [174, 281] on p "Publisher" at bounding box center [162, 284] width 51 height 30
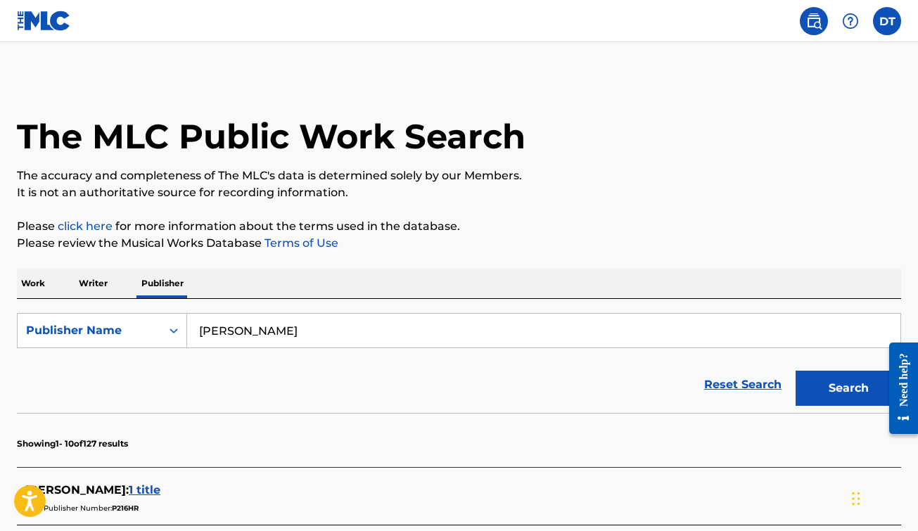
click at [326, 335] on input "[PERSON_NAME]" at bounding box center [543, 331] width 713 height 34
click at [860, 388] on button "Search" at bounding box center [849, 388] width 106 height 35
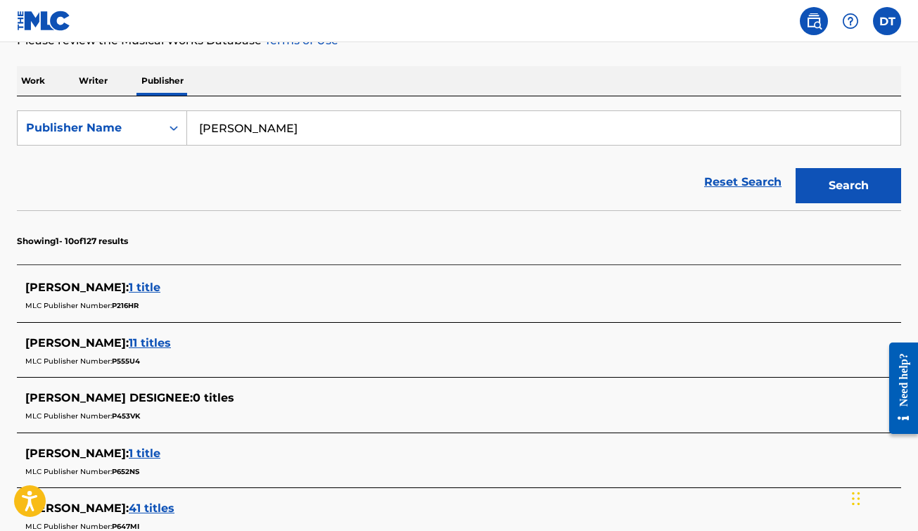
scroll to position [110, 0]
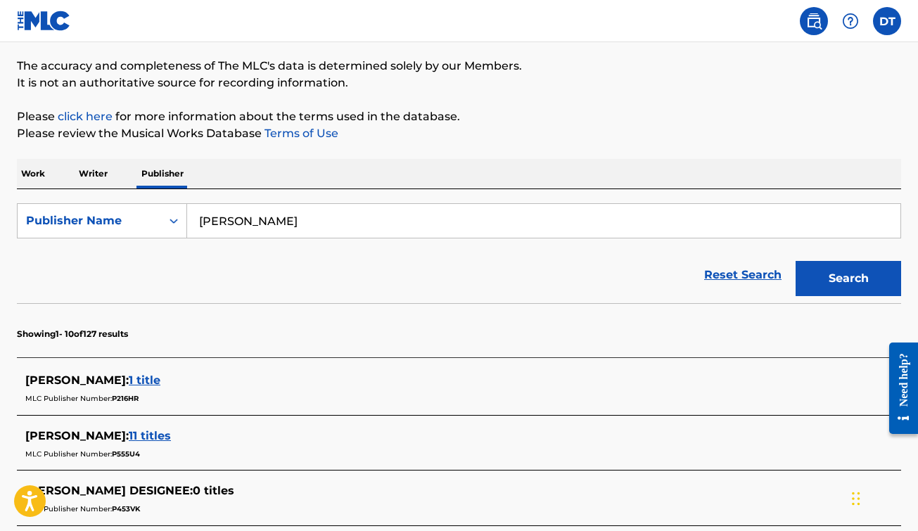
click at [334, 219] on input "[PERSON_NAME]" at bounding box center [543, 221] width 713 height 34
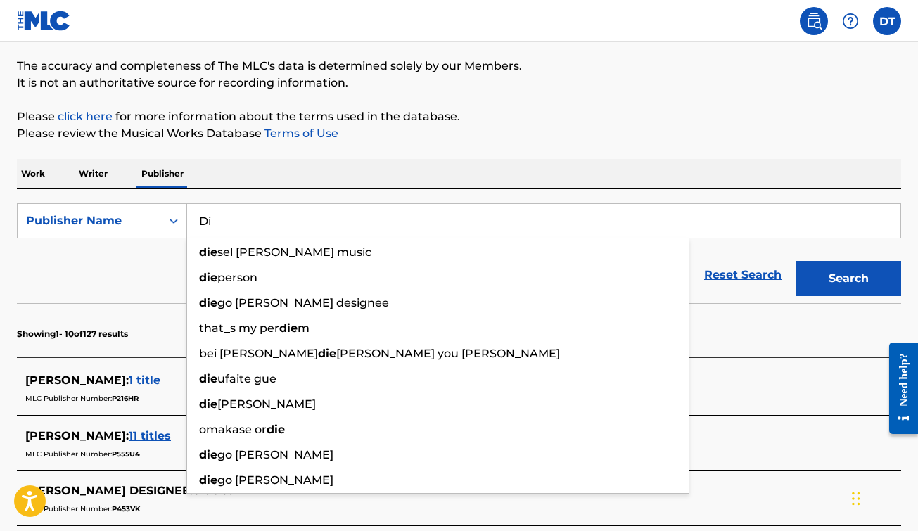
type input "D"
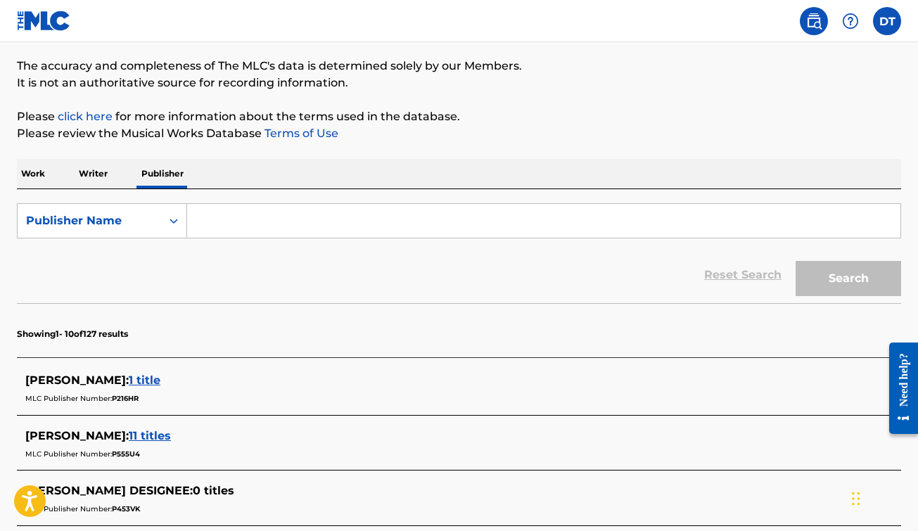
click at [131, 180] on div "Work Writer Publisher" at bounding box center [459, 174] width 884 height 30
click at [94, 179] on p "Writer" at bounding box center [93, 174] width 37 height 30
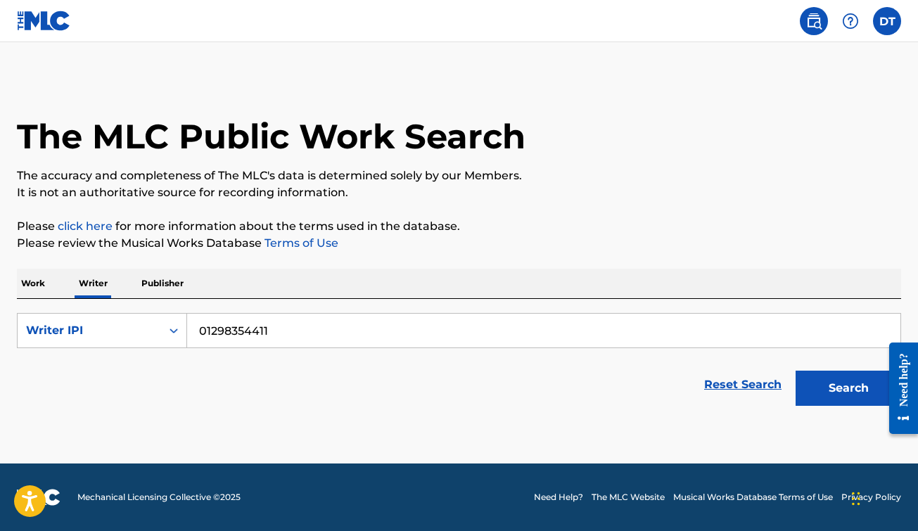
click at [840, 389] on button "Search" at bounding box center [849, 388] width 106 height 35
click at [865, 391] on button "Search" at bounding box center [849, 388] width 106 height 35
click at [411, 323] on input "01298354411" at bounding box center [543, 331] width 713 height 34
click at [42, 279] on p "Work" at bounding box center [33, 284] width 32 height 30
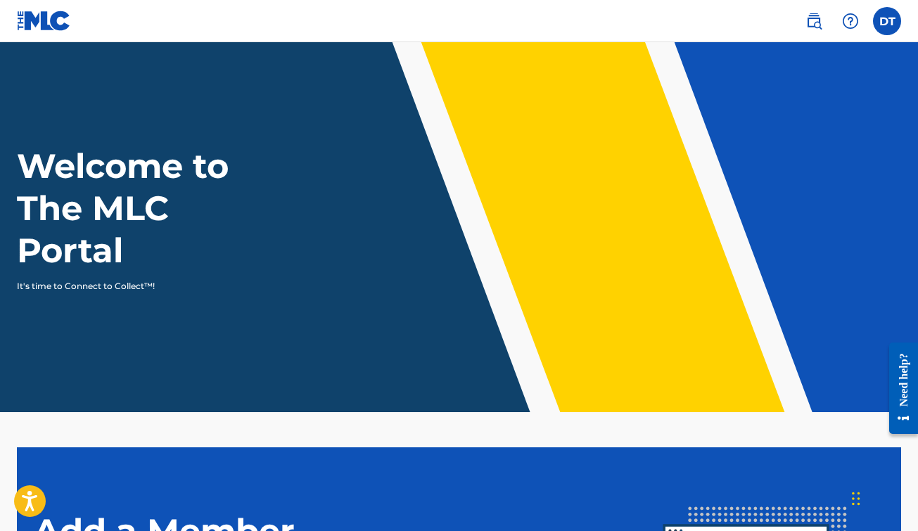
click at [243, 158] on h1 "Welcome to The MLC Portal" at bounding box center [148, 208] width 263 height 127
click at [96, 219] on h1 "Welcome to The MLC Portal" at bounding box center [148, 208] width 263 height 127
click at [891, 27] on label at bounding box center [887, 21] width 28 height 28
click at [887, 21] on input "DT [PERSON_NAME] [EMAIL_ADDRESS][DOMAIN_NAME] Notification Preferences Profile …" at bounding box center [887, 21] width 0 height 0
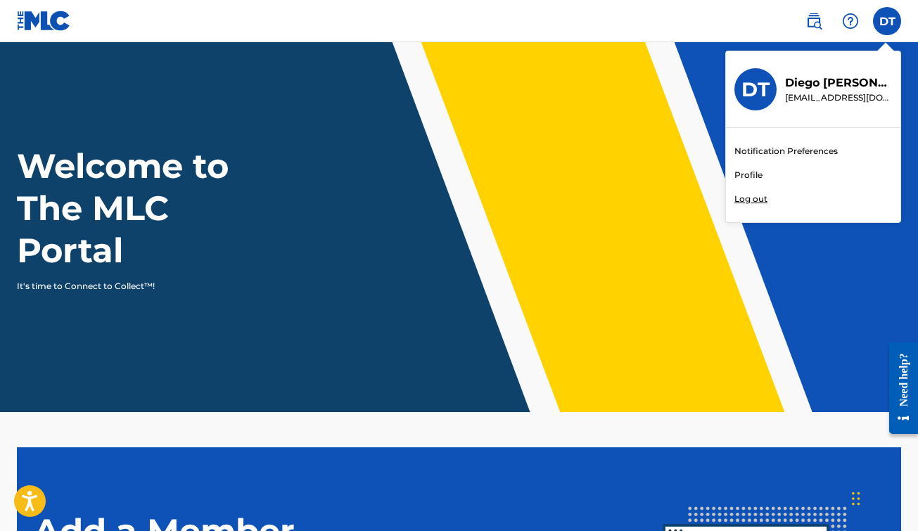
click at [669, 146] on div "Welcome to The MLC Portal It's time to Connect to Collect™!" at bounding box center [459, 219] width 918 height 148
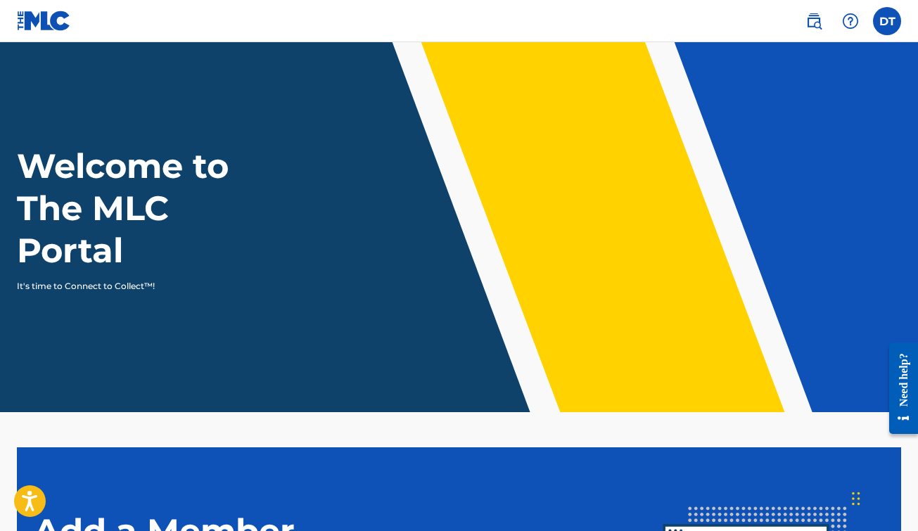
click at [820, 24] on img at bounding box center [814, 21] width 17 height 17
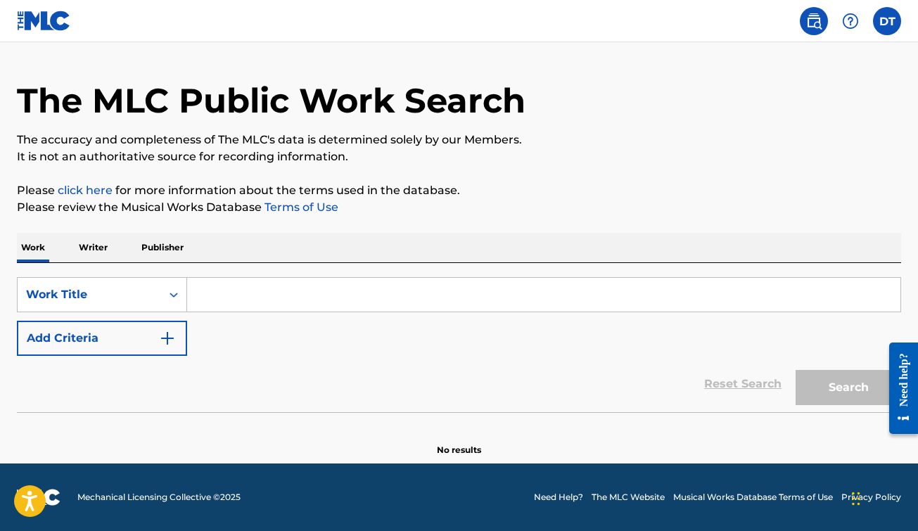
scroll to position [36, 0]
click at [249, 291] on input "Search Form" at bounding box center [543, 295] width 713 height 34
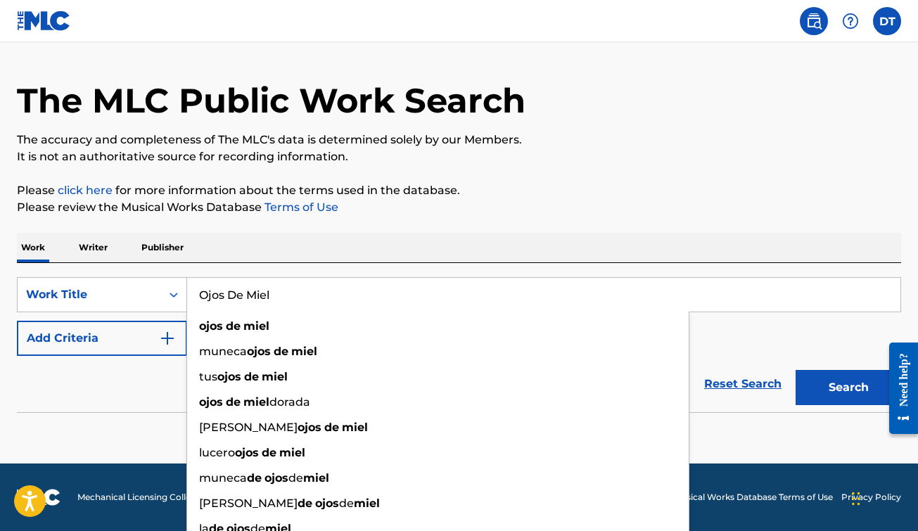
type input "Ojos De Miel"
click at [849, 388] on button "Search" at bounding box center [849, 387] width 106 height 35
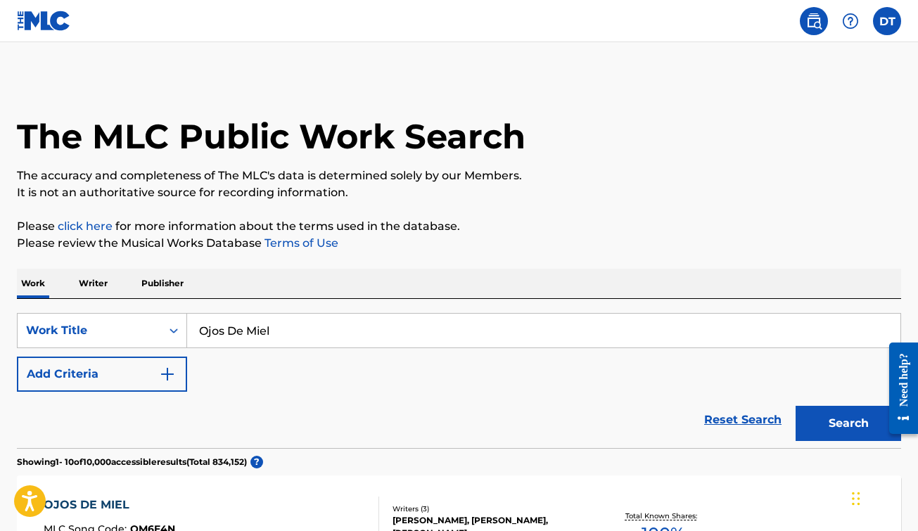
scroll to position [0, 0]
